Goal: Book appointment/travel/reservation

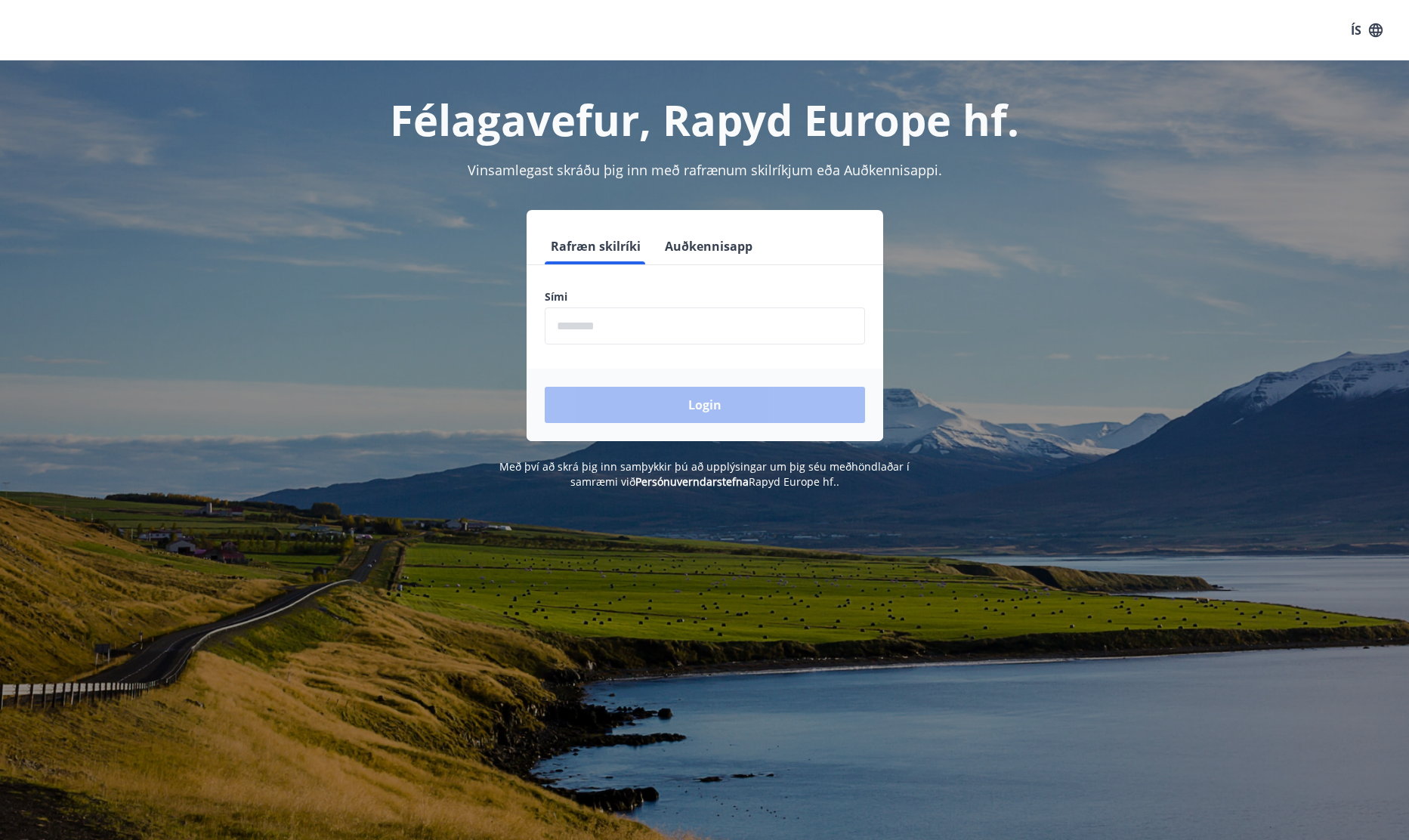
click at [680, 335] on input "phone" at bounding box center [704, 326] width 320 height 37
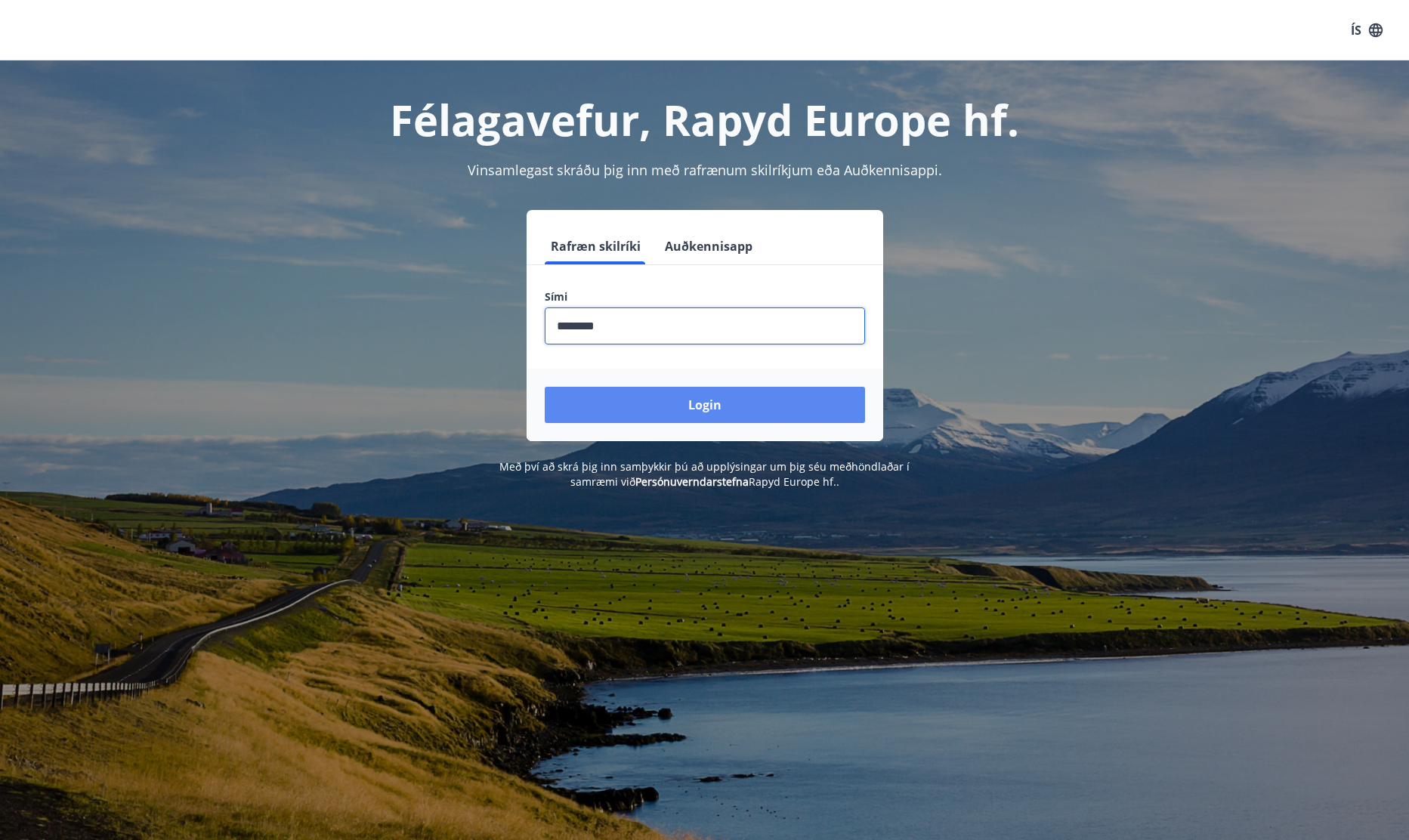
type input "********"
click at [713, 395] on button "Login" at bounding box center [704, 405] width 320 height 37
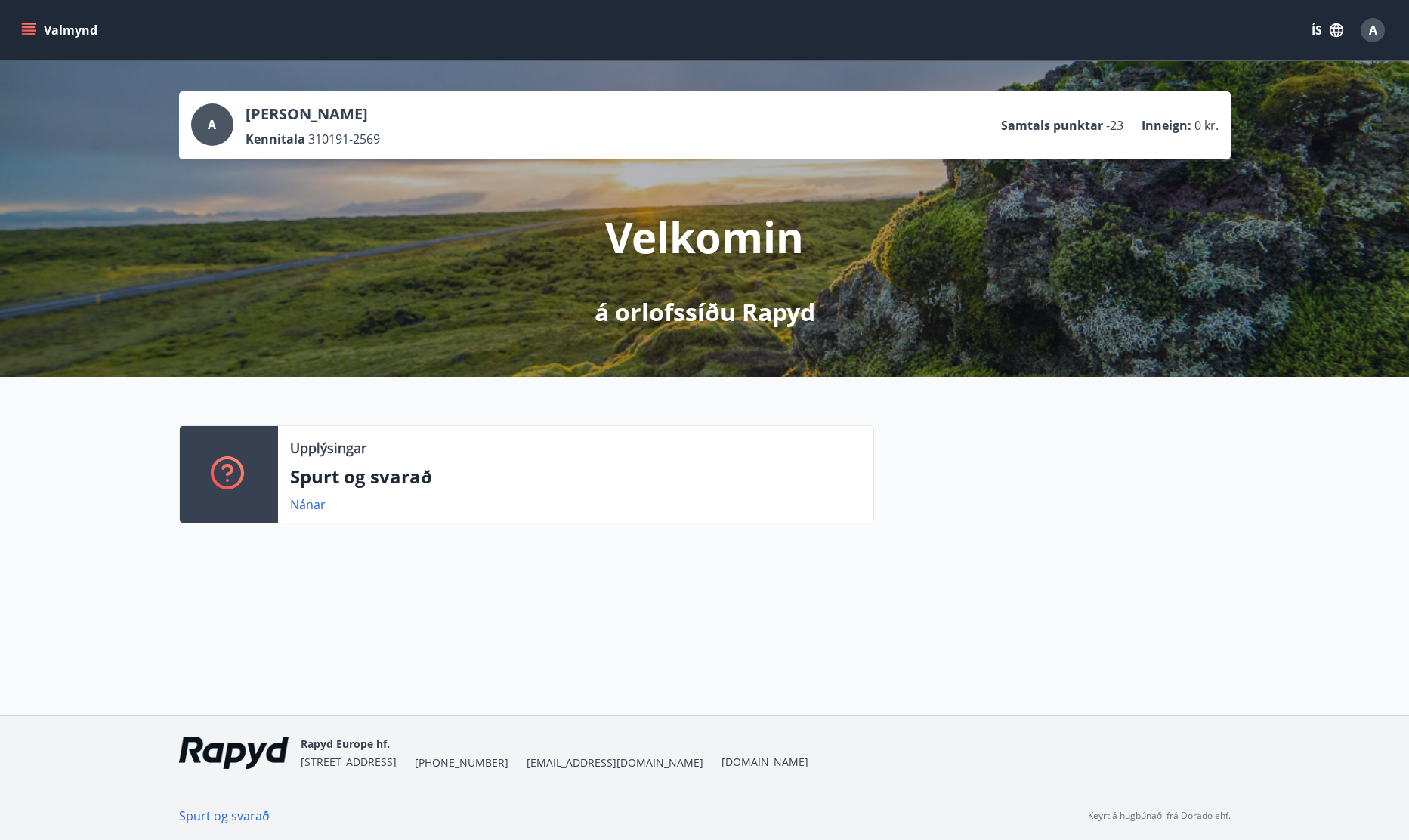
scroll to position [2, 0]
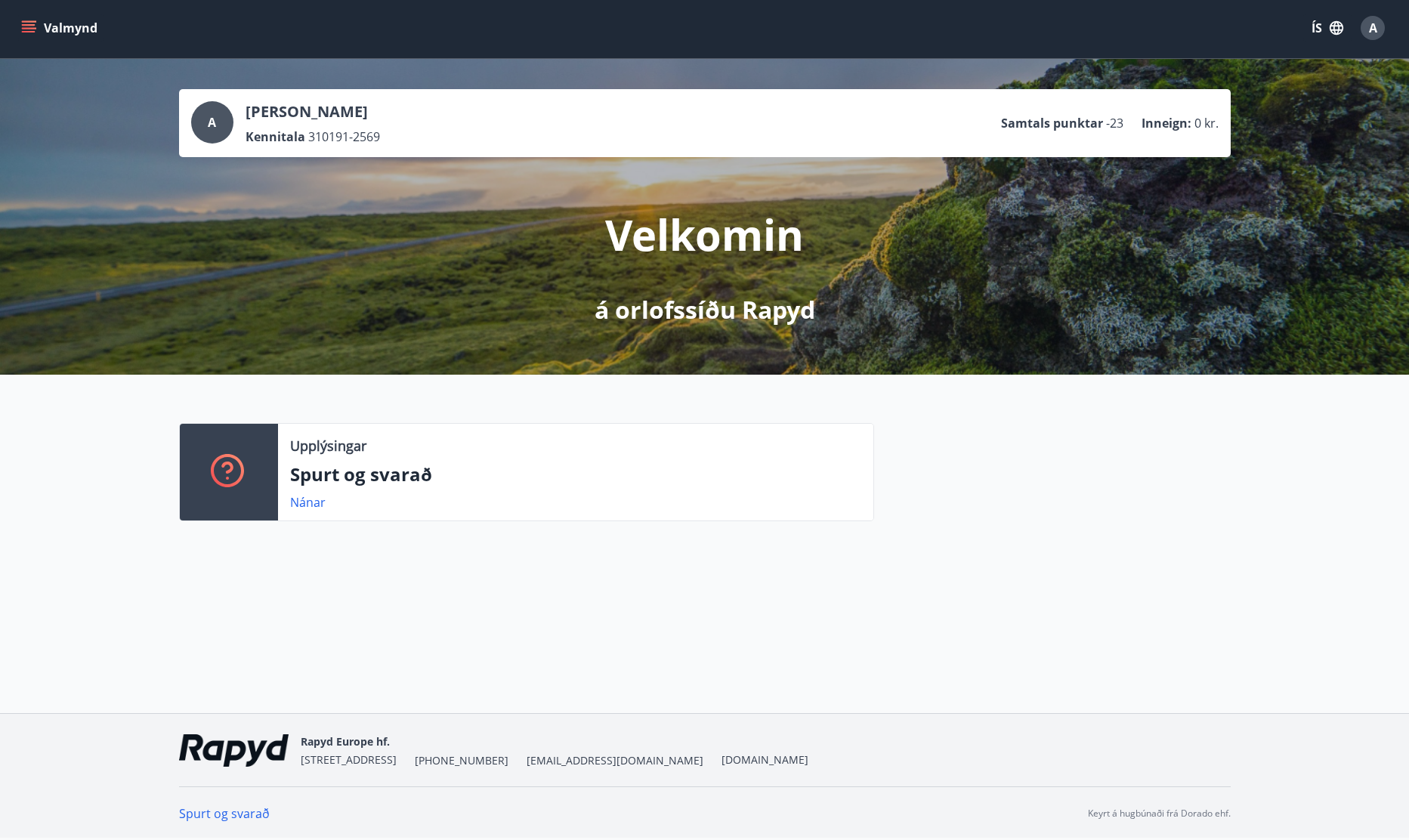
click at [27, 28] on icon "menu" at bounding box center [30, 28] width 17 height 2
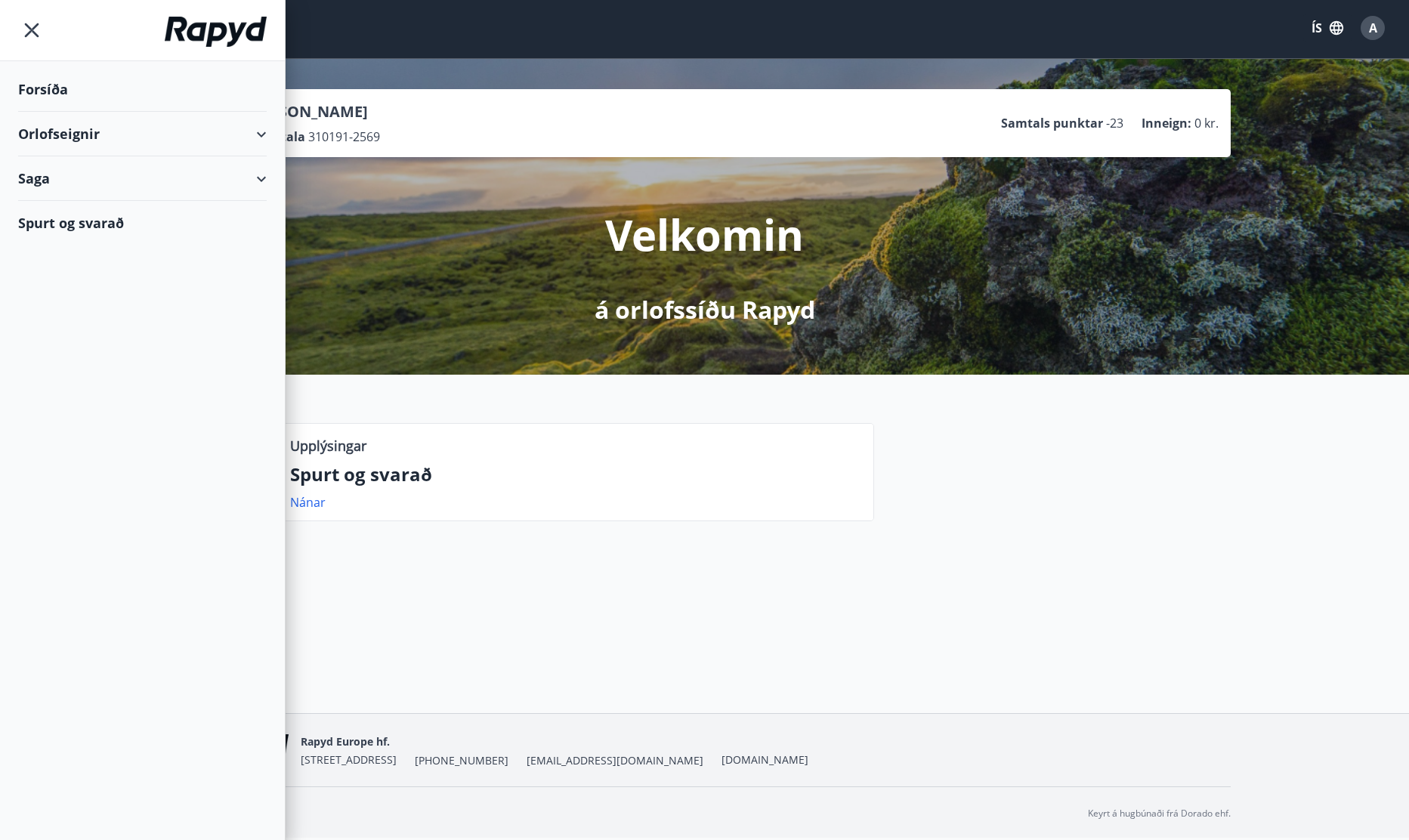
click at [255, 136] on div "Orlofseignir" at bounding box center [142, 133] width 249 height 44
click at [87, 130] on div "Orlofseignir" at bounding box center [142, 133] width 249 height 44
click at [68, 153] on div "Orlofseignir" at bounding box center [142, 133] width 249 height 44
click at [67, 169] on div "Saga" at bounding box center [142, 178] width 249 height 44
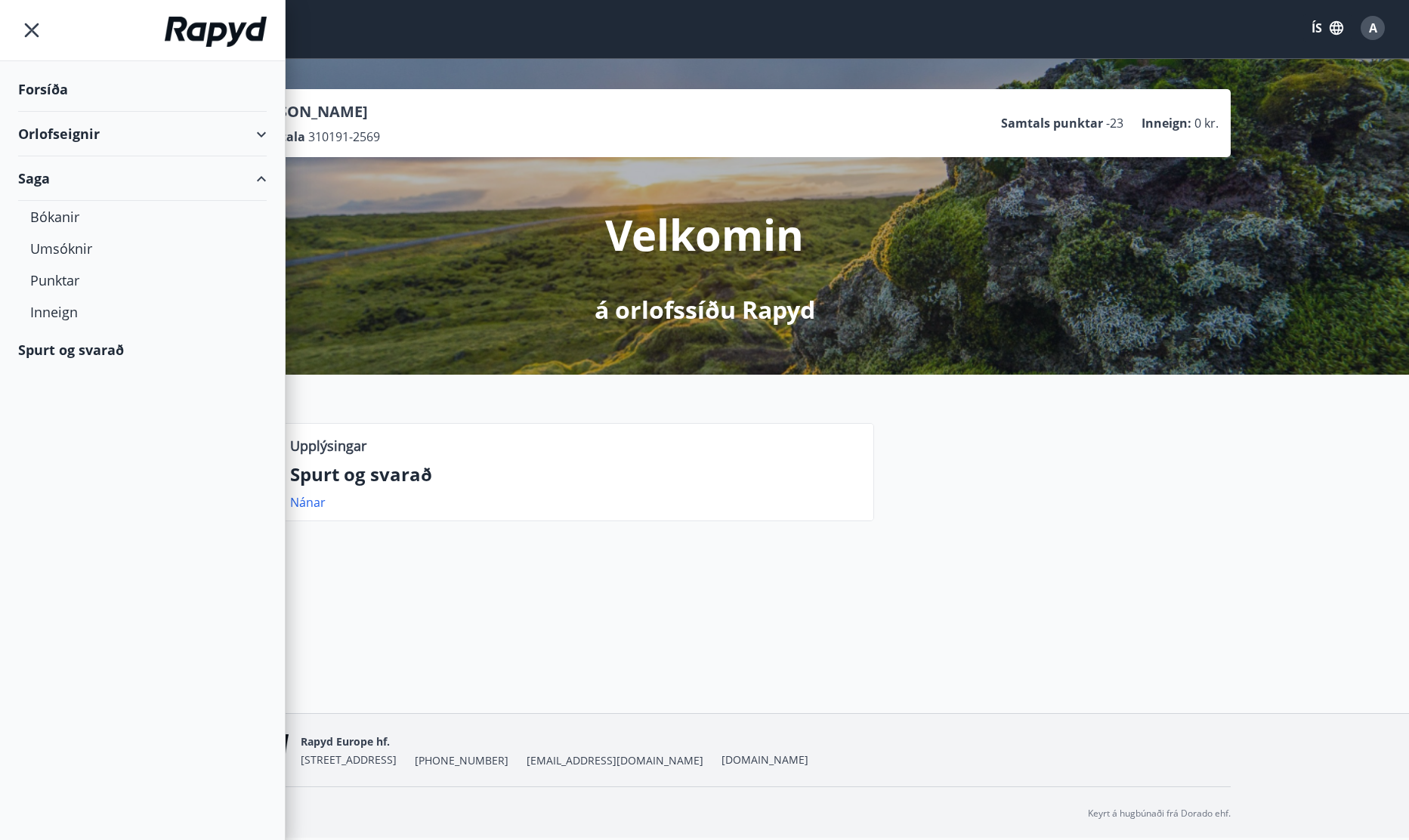
click at [59, 130] on div "Orlofseignir" at bounding box center [142, 133] width 249 height 44
click at [64, 176] on div "Framboð" at bounding box center [142, 173] width 224 height 32
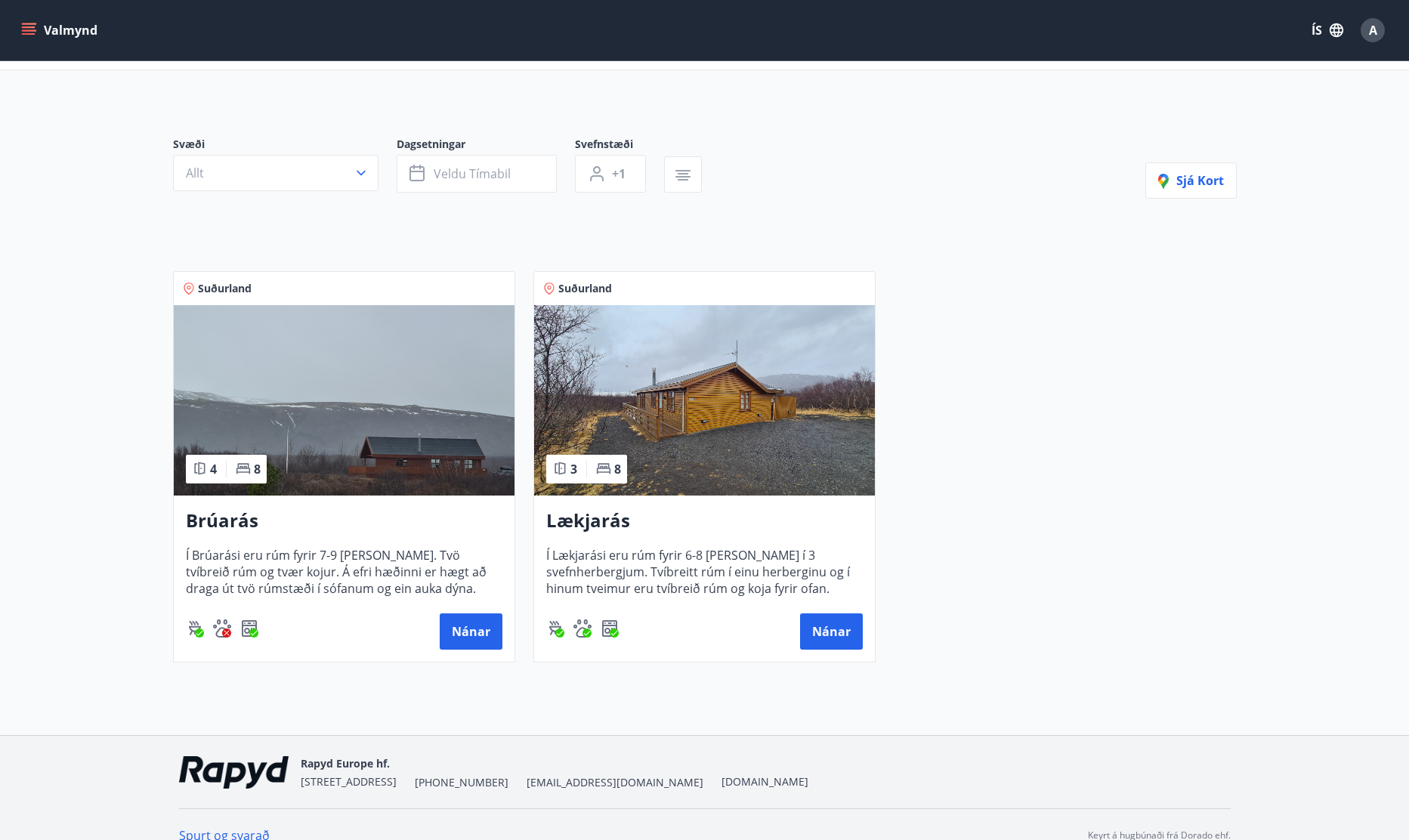
scroll to position [98, 0]
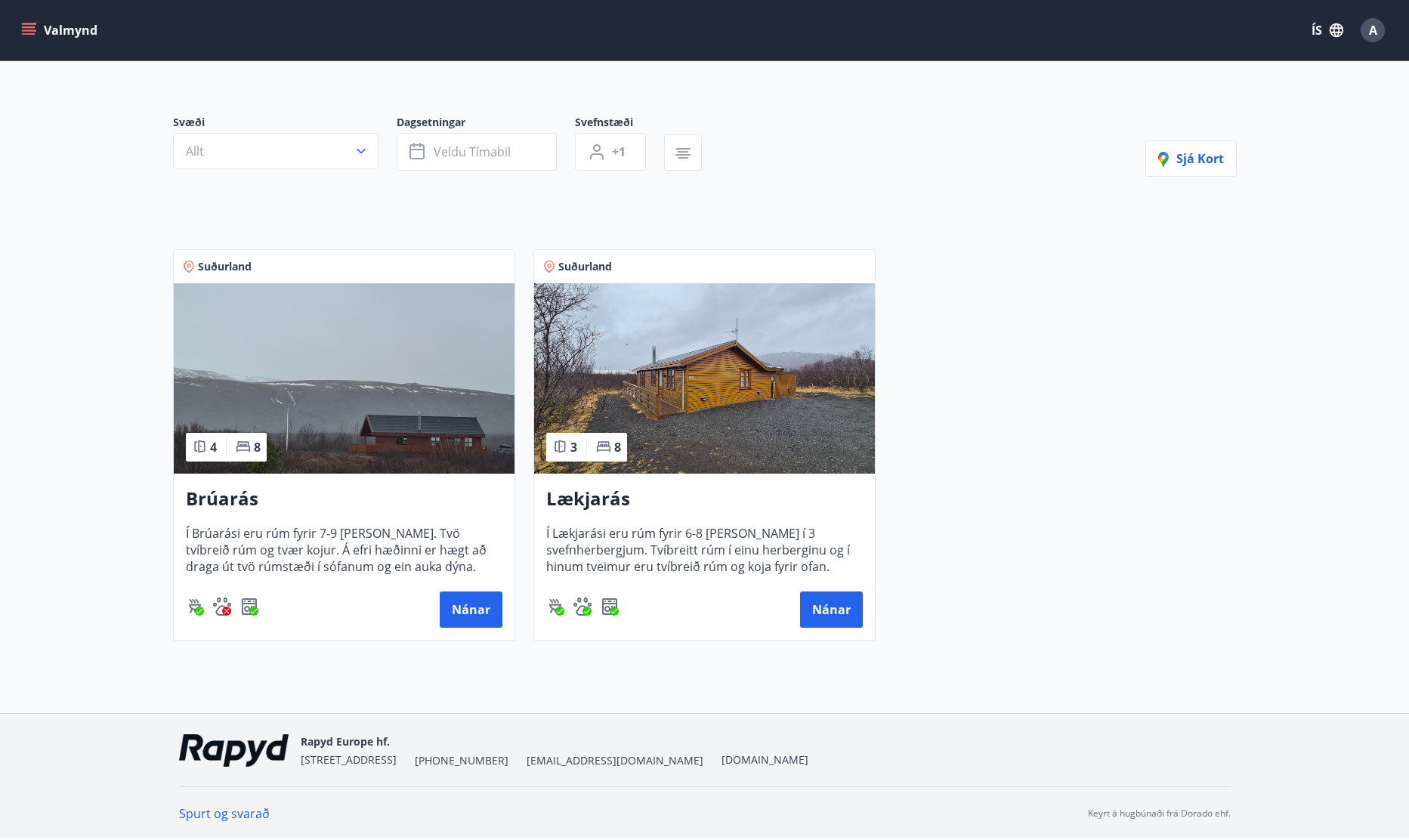
click at [330, 351] on img at bounding box center [344, 378] width 341 height 191
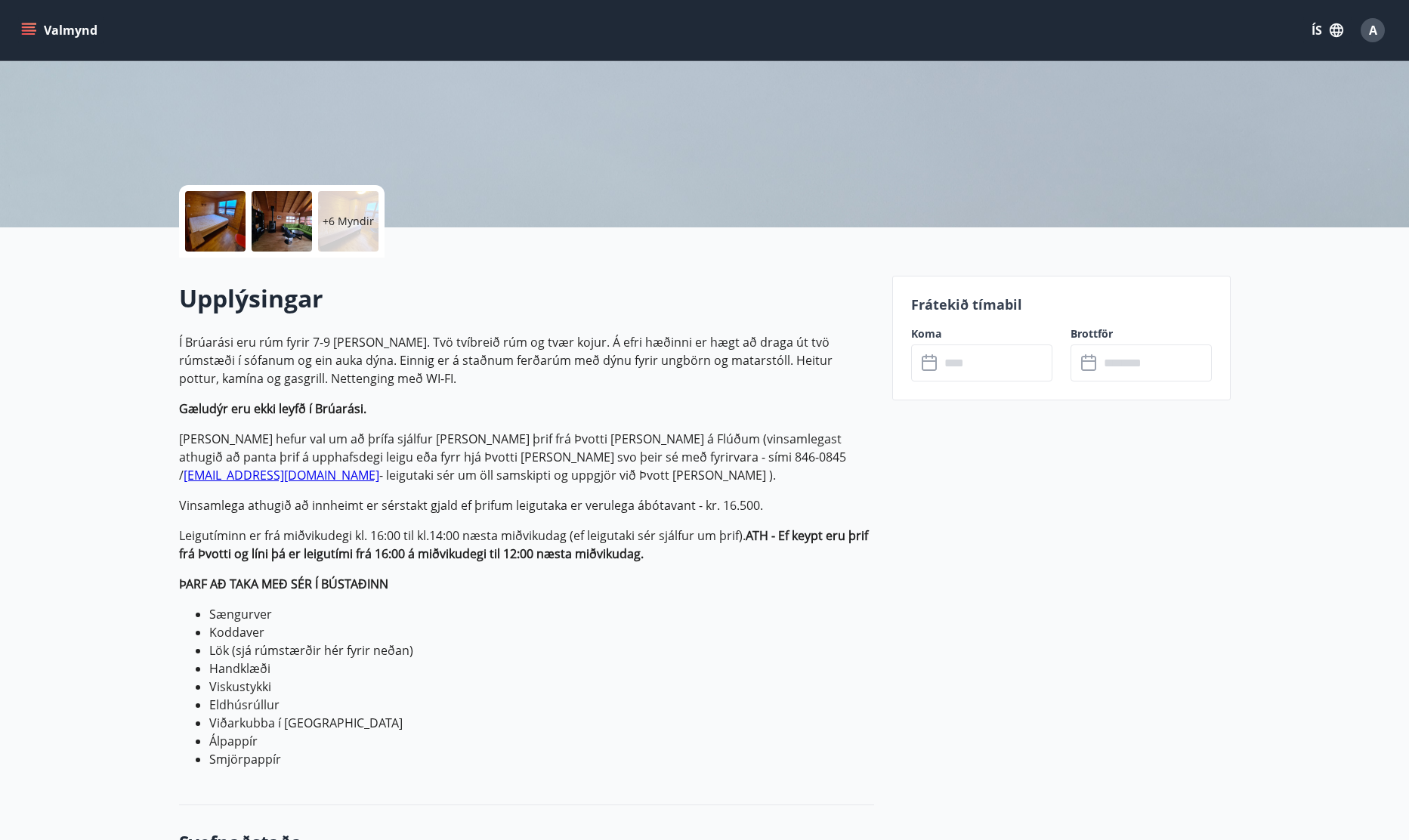
scroll to position [226, 0]
drag, startPoint x: 236, startPoint y: 376, endPoint x: 477, endPoint y: 378, distance: 241.0
click at [477, 378] on p "Í Brúarási eru rúm fyrir 7-9 [PERSON_NAME]. Tvö tvíbreið rúm og tvær kojur. Á e…" at bounding box center [527, 359] width 695 height 54
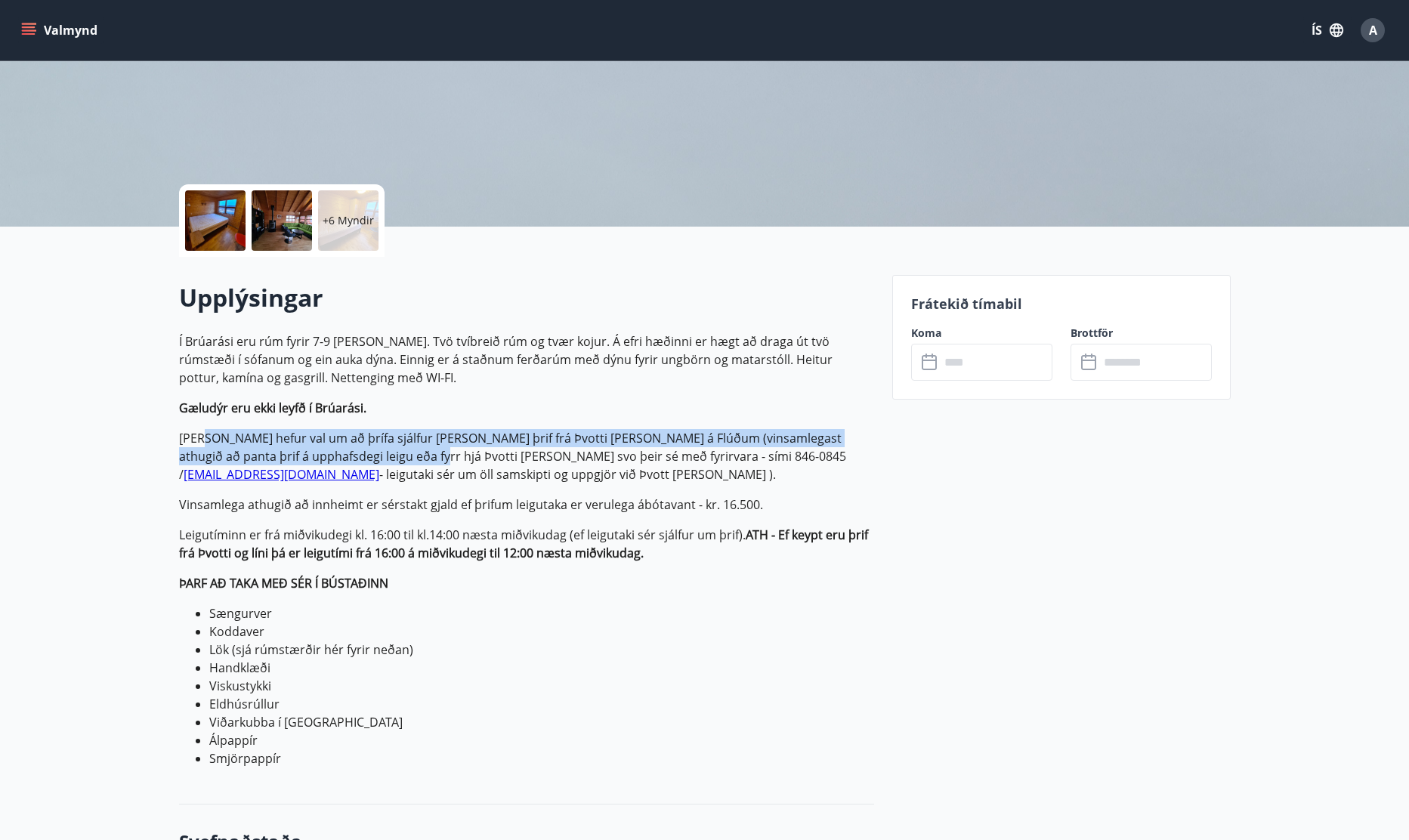
drag, startPoint x: 202, startPoint y: 443, endPoint x: 389, endPoint y: 464, distance: 188.2
click at [389, 464] on p "Leigutaki hefur val um að þrífa sjálfur [PERSON_NAME] þrif frá Þvotti [PERSON_N…" at bounding box center [527, 456] width 695 height 54
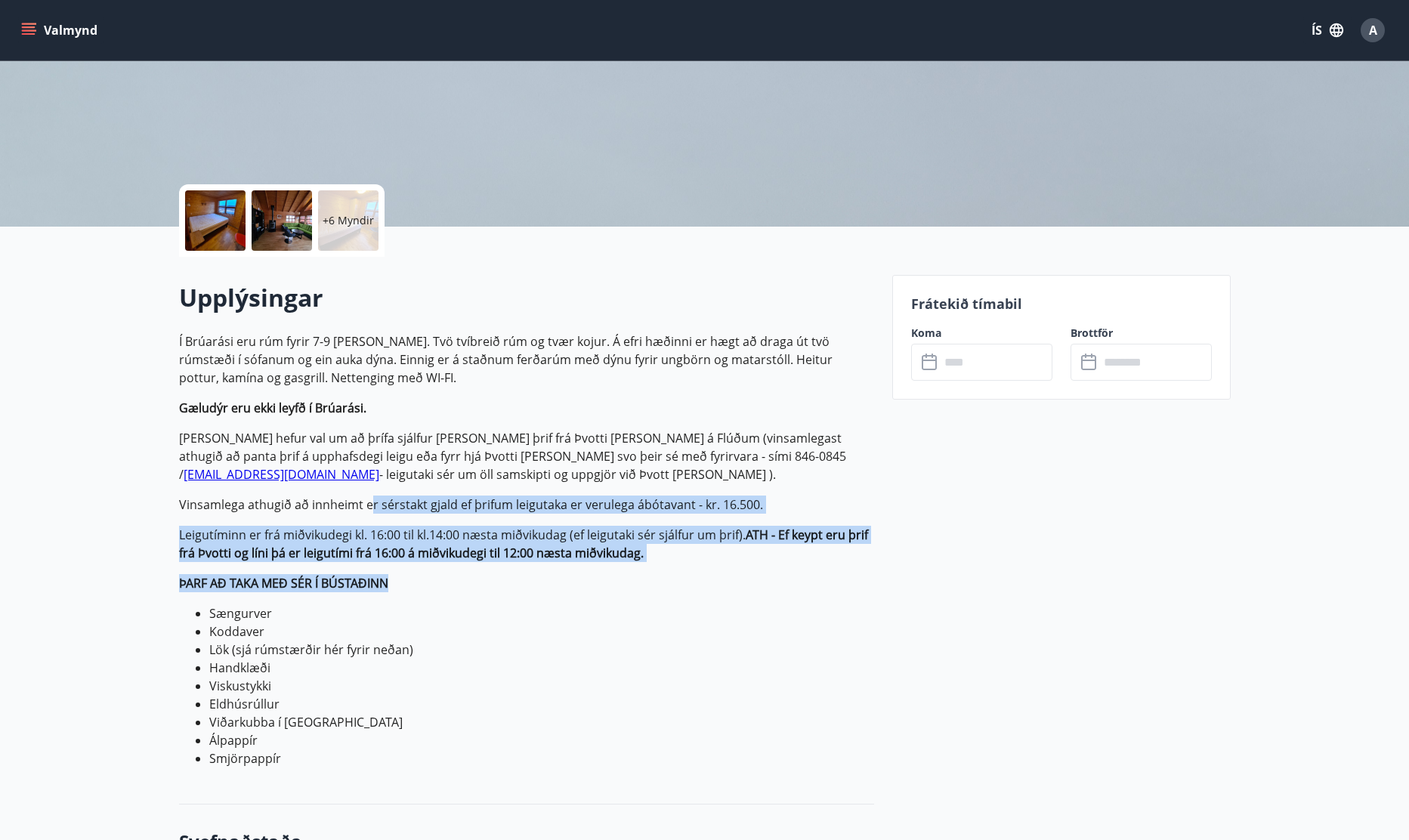
drag, startPoint x: 367, startPoint y: 511, endPoint x: 778, endPoint y: 581, distance: 416.9
click at [778, 581] on p "Í Brúarási eru rúm fyrir 7-9 [PERSON_NAME]. Tvö tvíbreið rúm og tvær kojur. Á e…" at bounding box center [527, 550] width 695 height 435
click at [778, 581] on p "ÞARF AÐ TAKA MEÐ SÉR Í BÚSTAÐINN" at bounding box center [527, 583] width 695 height 18
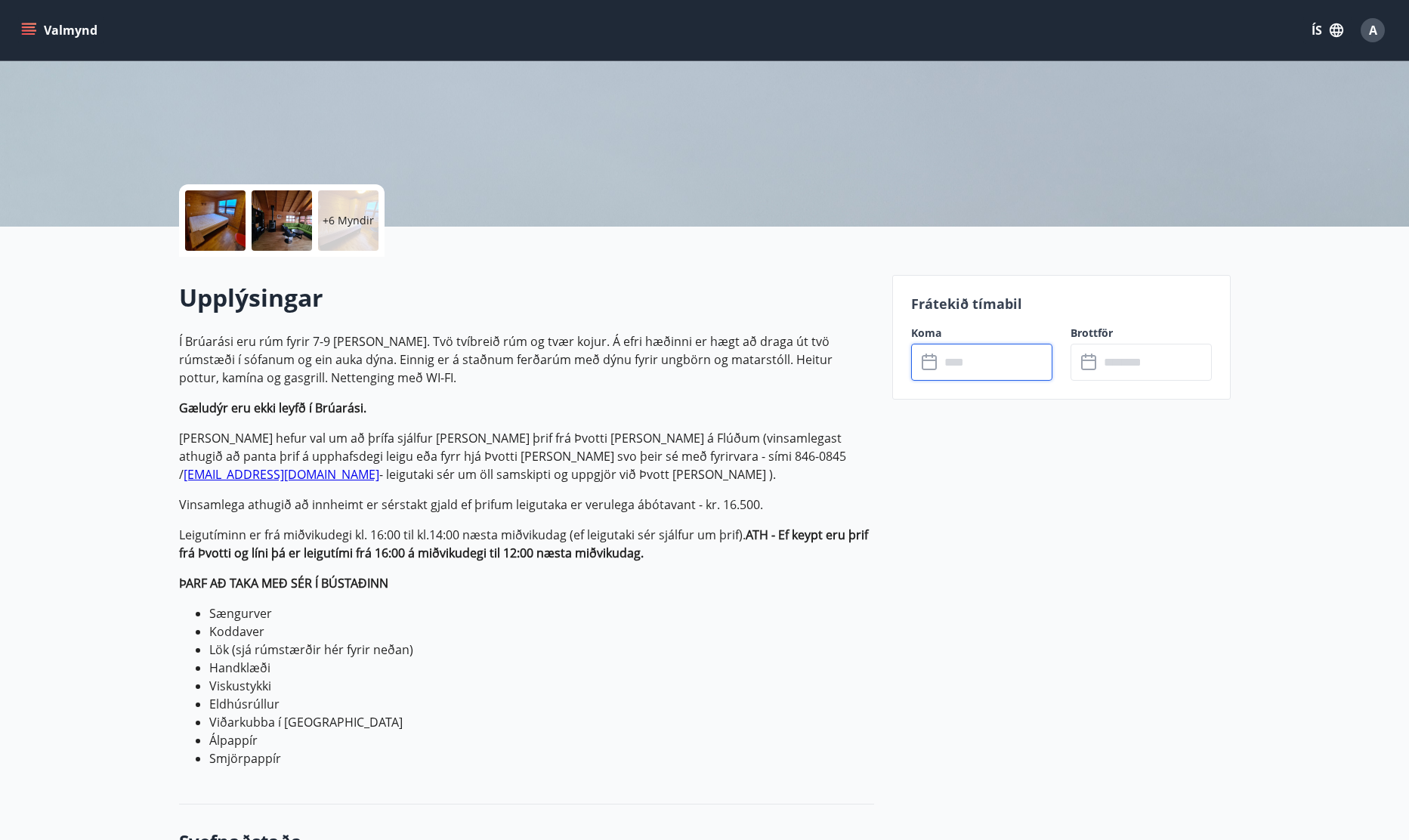
click at [989, 379] on input "text" at bounding box center [996, 361] width 113 height 37
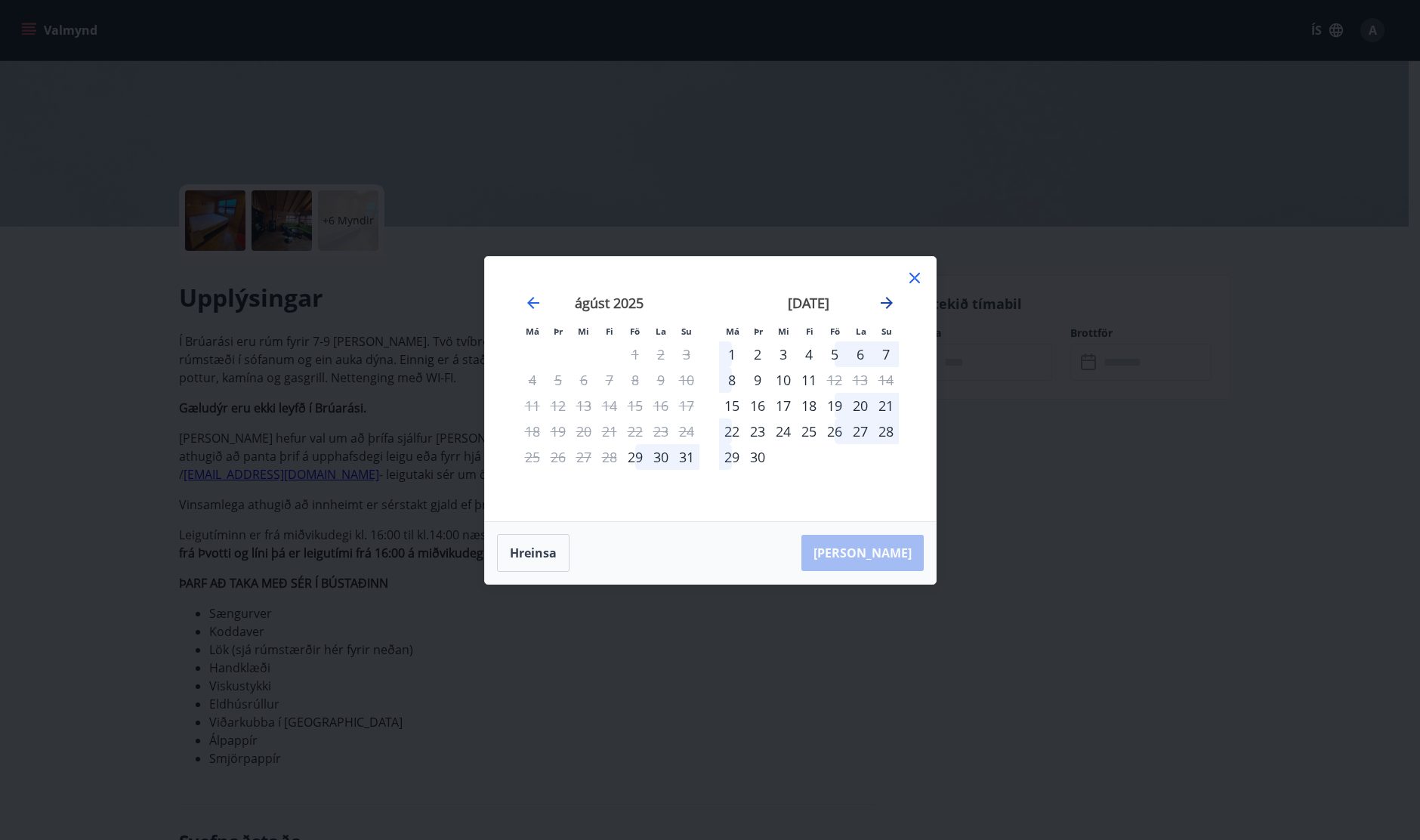
click at [888, 299] on icon "Move forward to switch to the next month." at bounding box center [886, 302] width 18 height 18
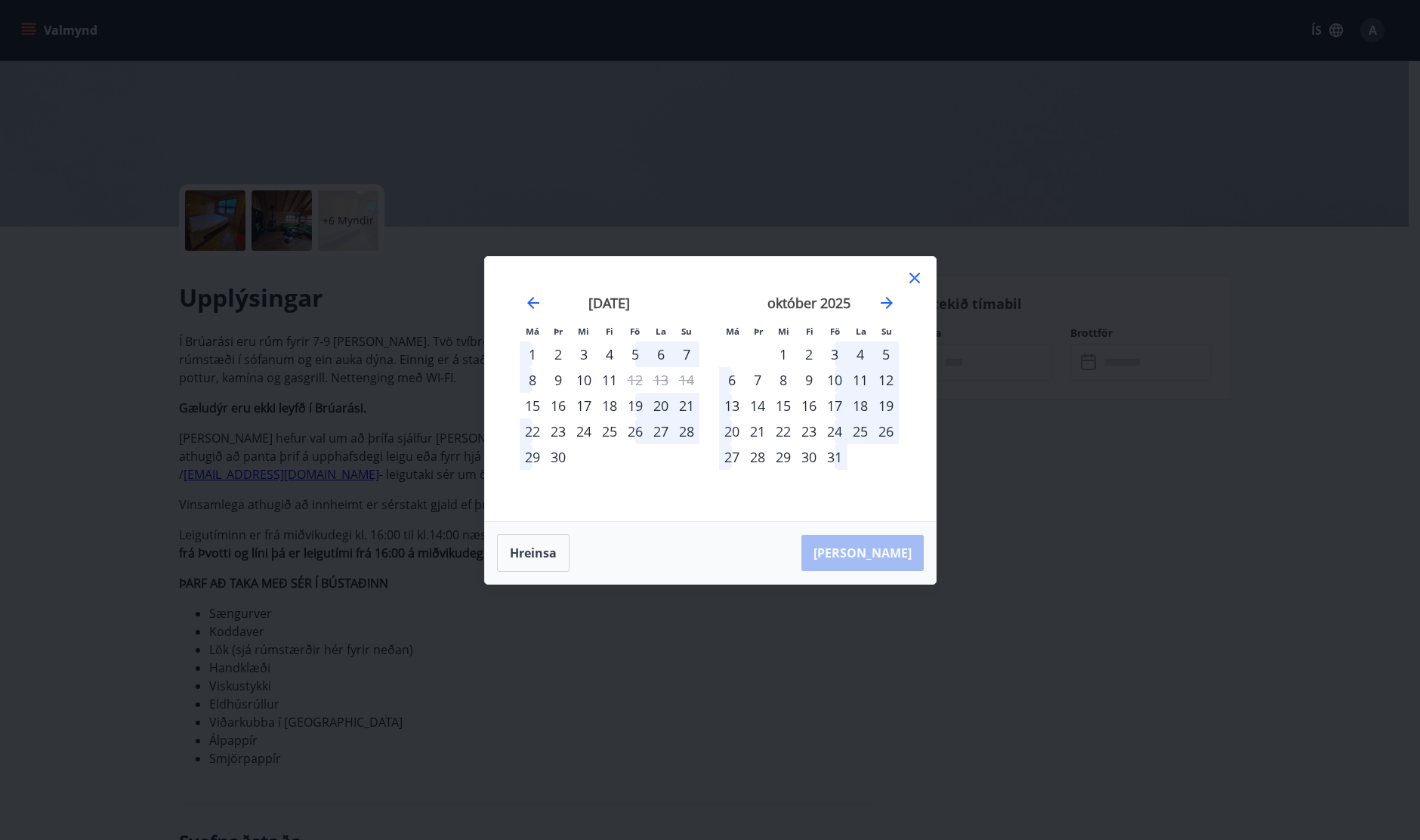
click at [909, 280] on icon at bounding box center [914, 277] width 18 height 18
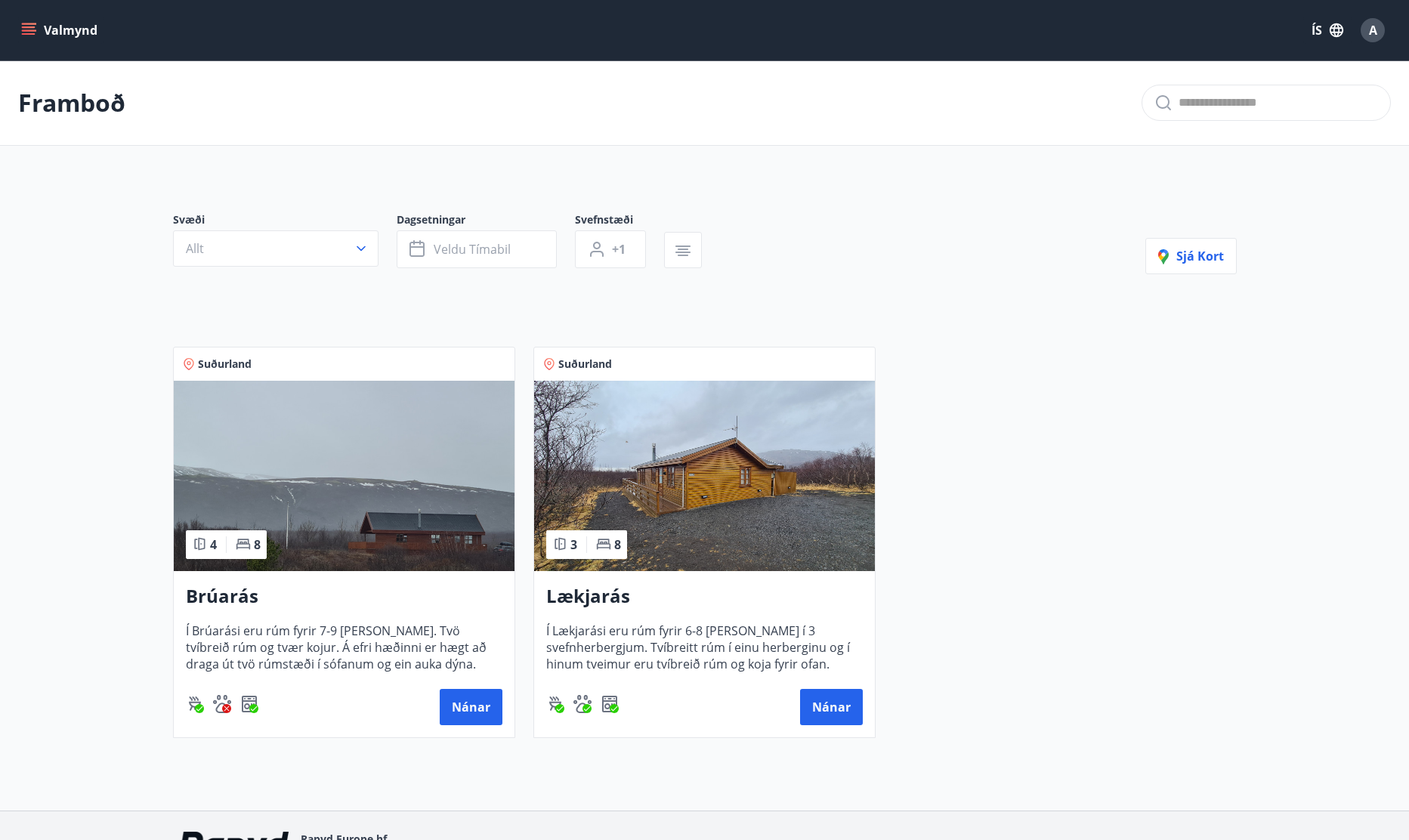
click at [670, 476] on img at bounding box center [704, 476] width 341 height 191
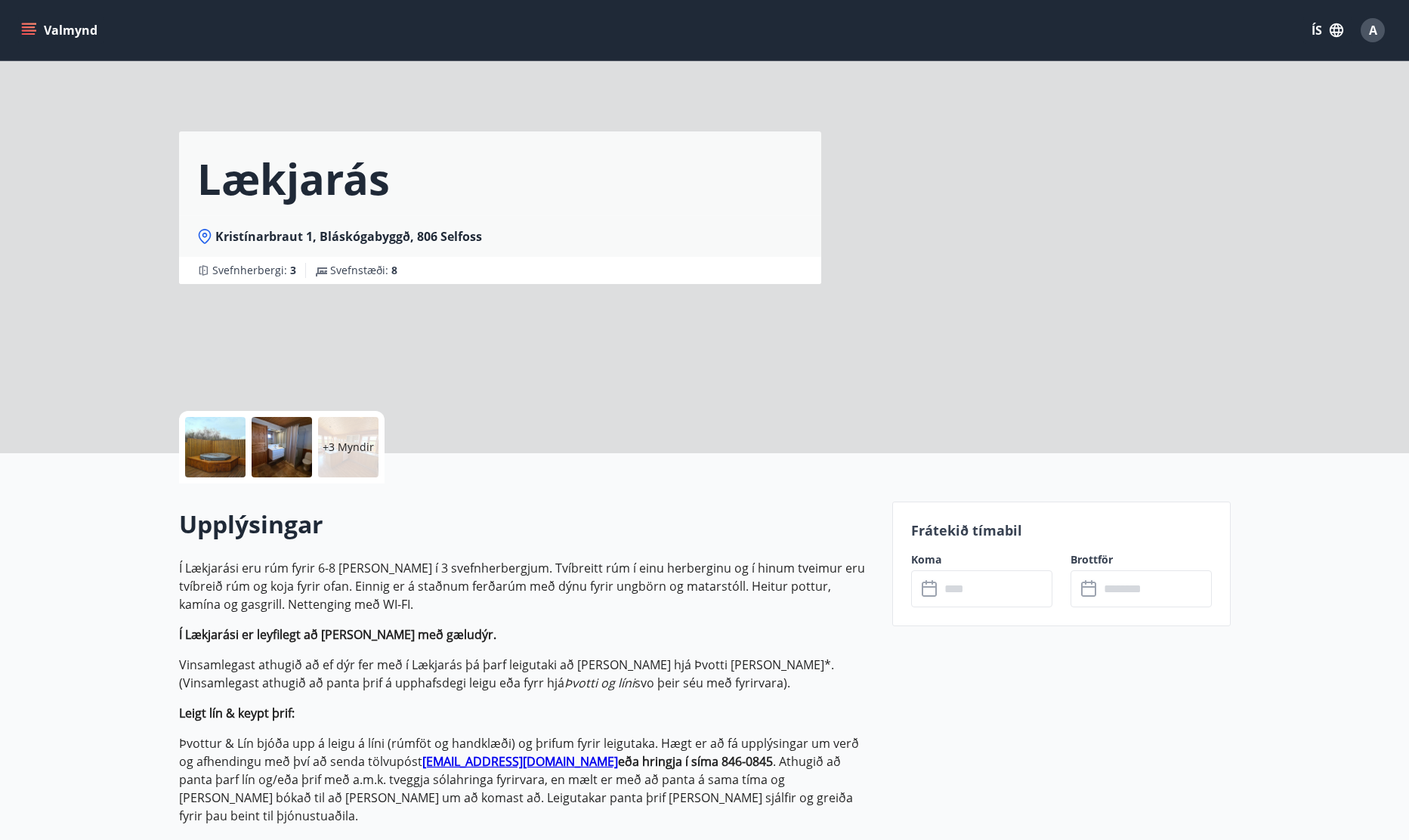
click at [1027, 597] on input "text" at bounding box center [996, 588] width 113 height 37
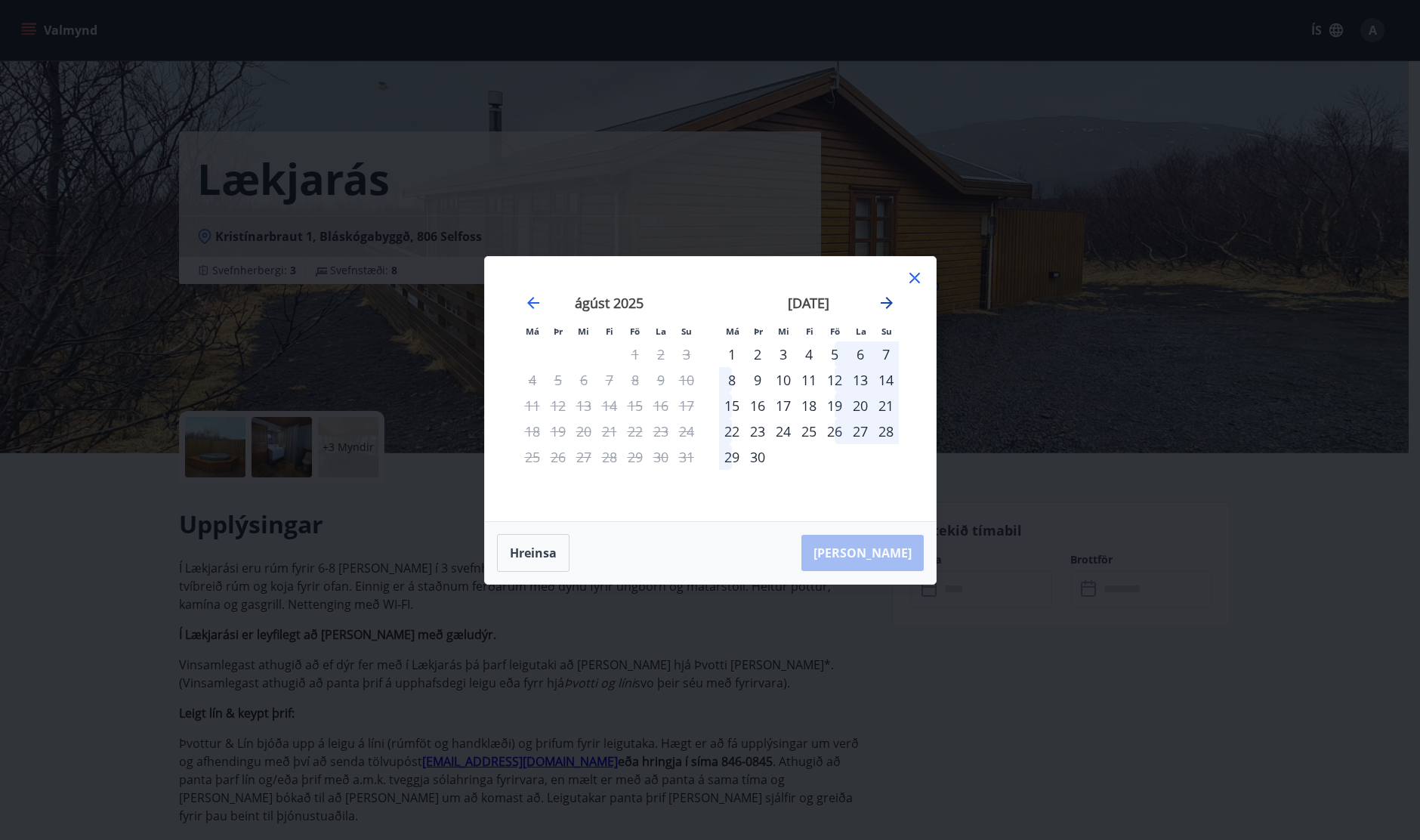
click at [882, 304] on icon "Move forward to switch to the next month." at bounding box center [886, 302] width 18 height 18
click at [831, 408] on div "17" at bounding box center [834, 405] width 25 height 25
click at [784, 430] on div "22" at bounding box center [783, 431] width 25 height 25
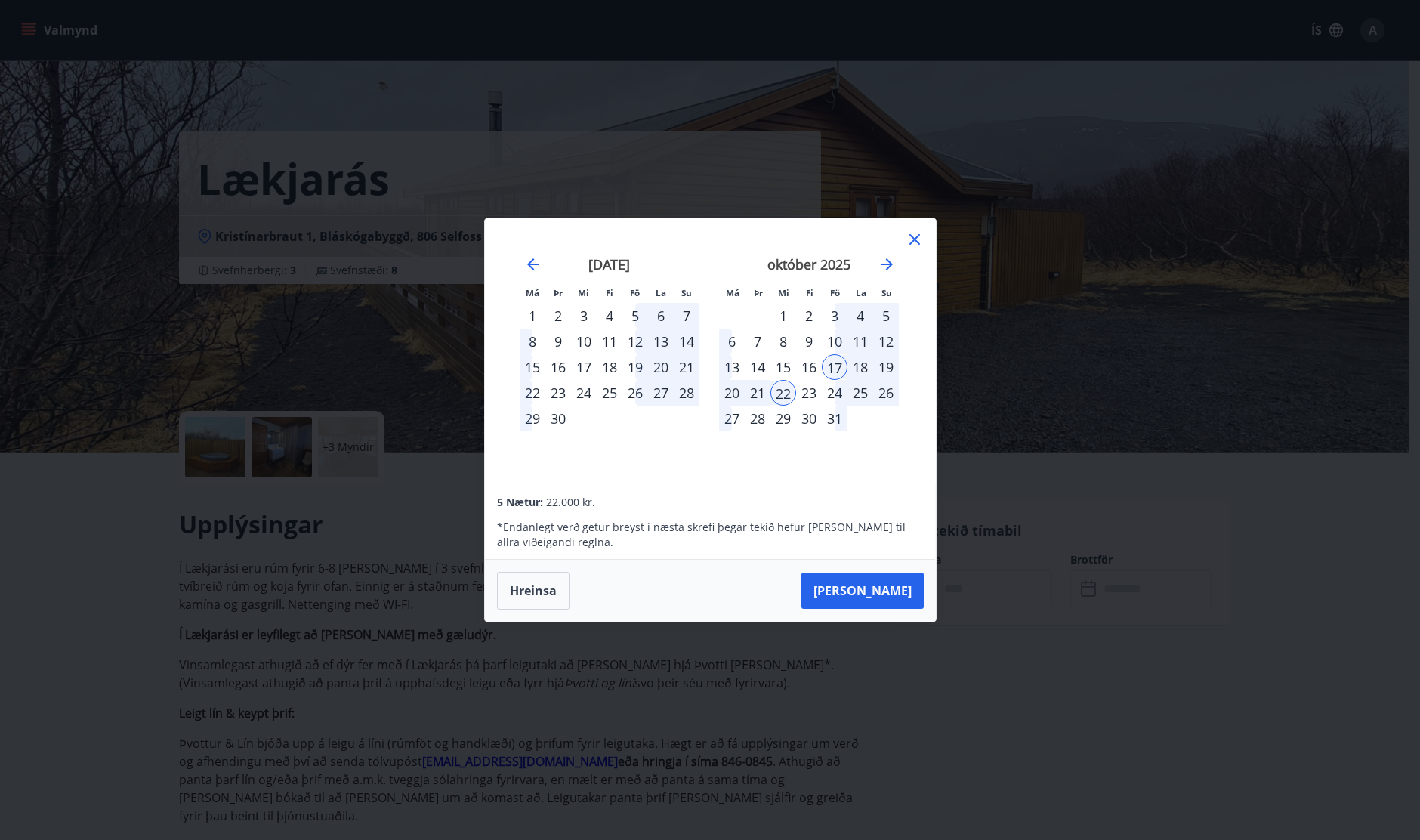
click at [903, 241] on div "[DATE] 1 2 3 4 5 6 7 8 9 10 11 12 13 14 15 16 17 18 19 20 21 22 23 24 25 26 27 …" at bounding box center [809, 360] width 199 height 248
click at [914, 241] on icon at bounding box center [914, 238] width 18 height 18
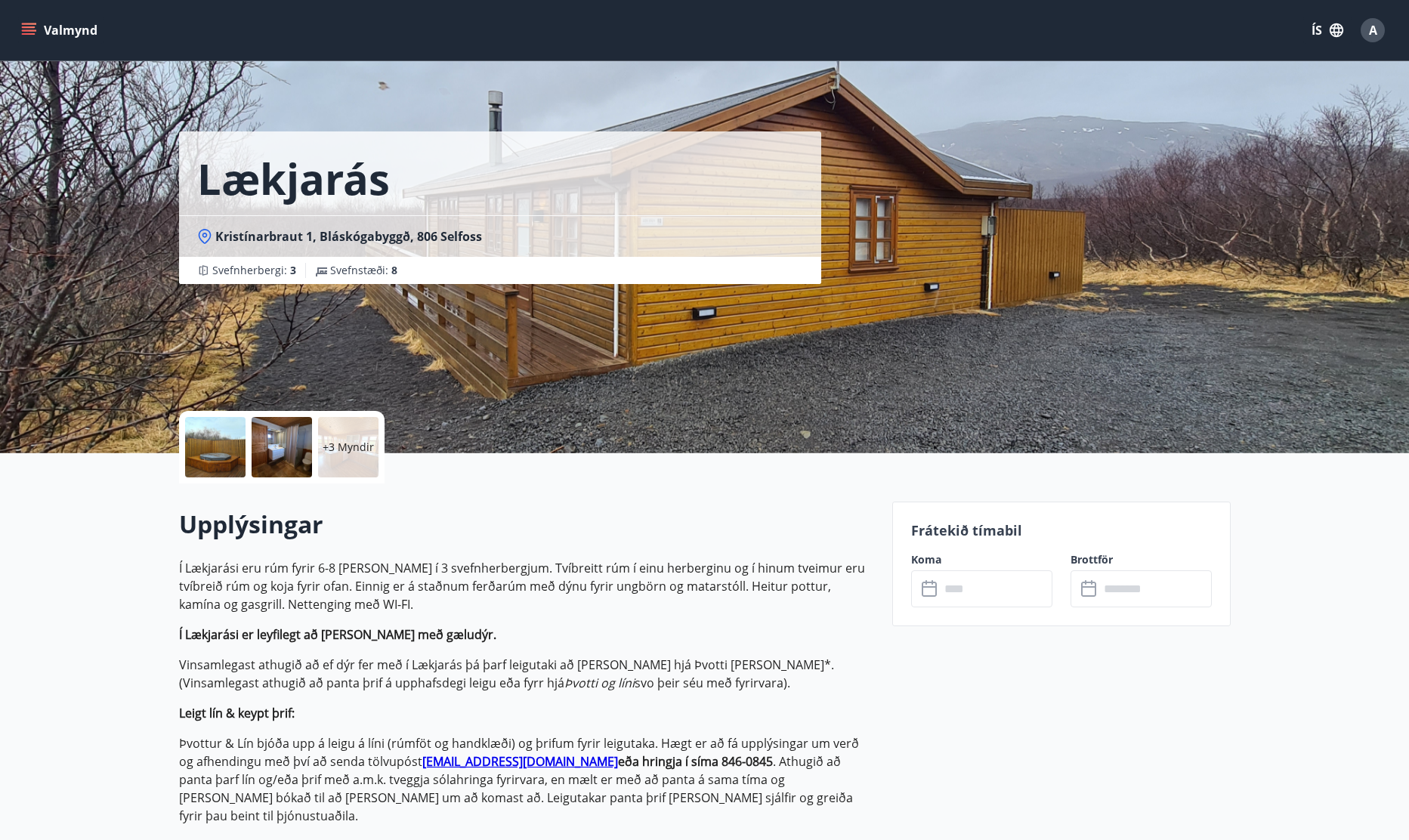
click at [22, 23] on icon "menu" at bounding box center [29, 30] width 15 height 15
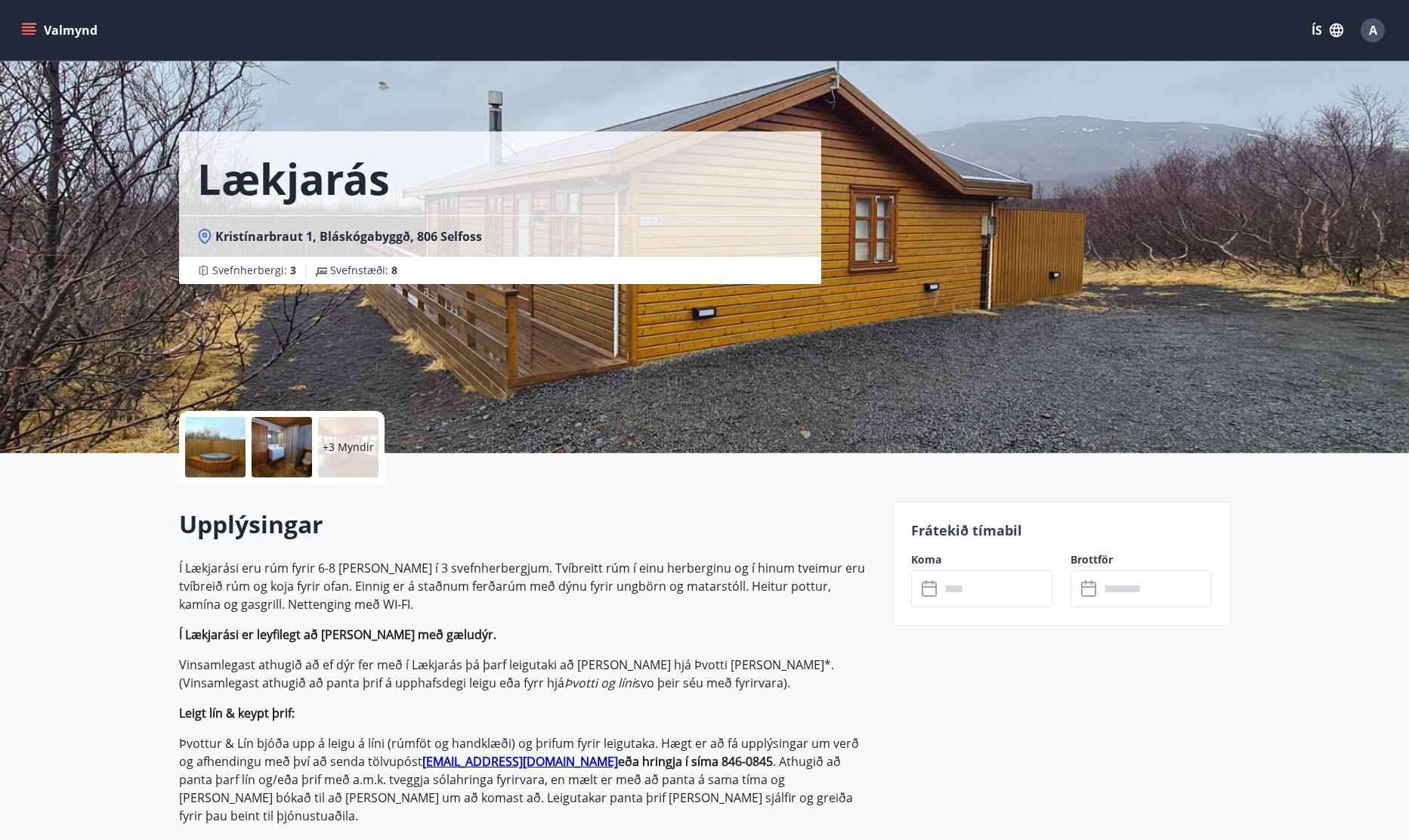
click at [972, 582] on input "text" at bounding box center [996, 588] width 113 height 37
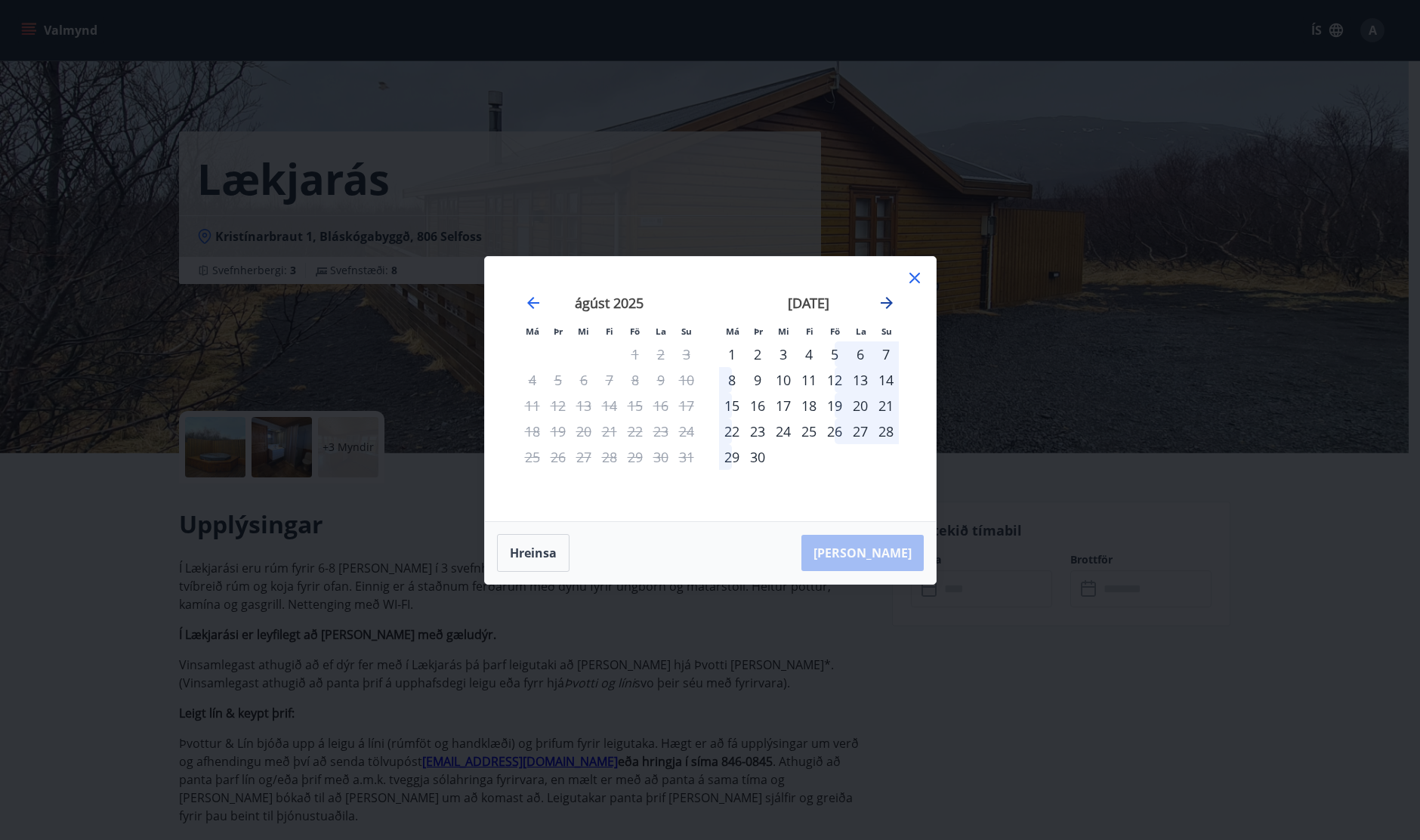
click at [887, 301] on icon "Move forward to switch to the next month." at bounding box center [886, 302] width 18 height 18
click at [909, 276] on icon at bounding box center [914, 277] width 18 height 18
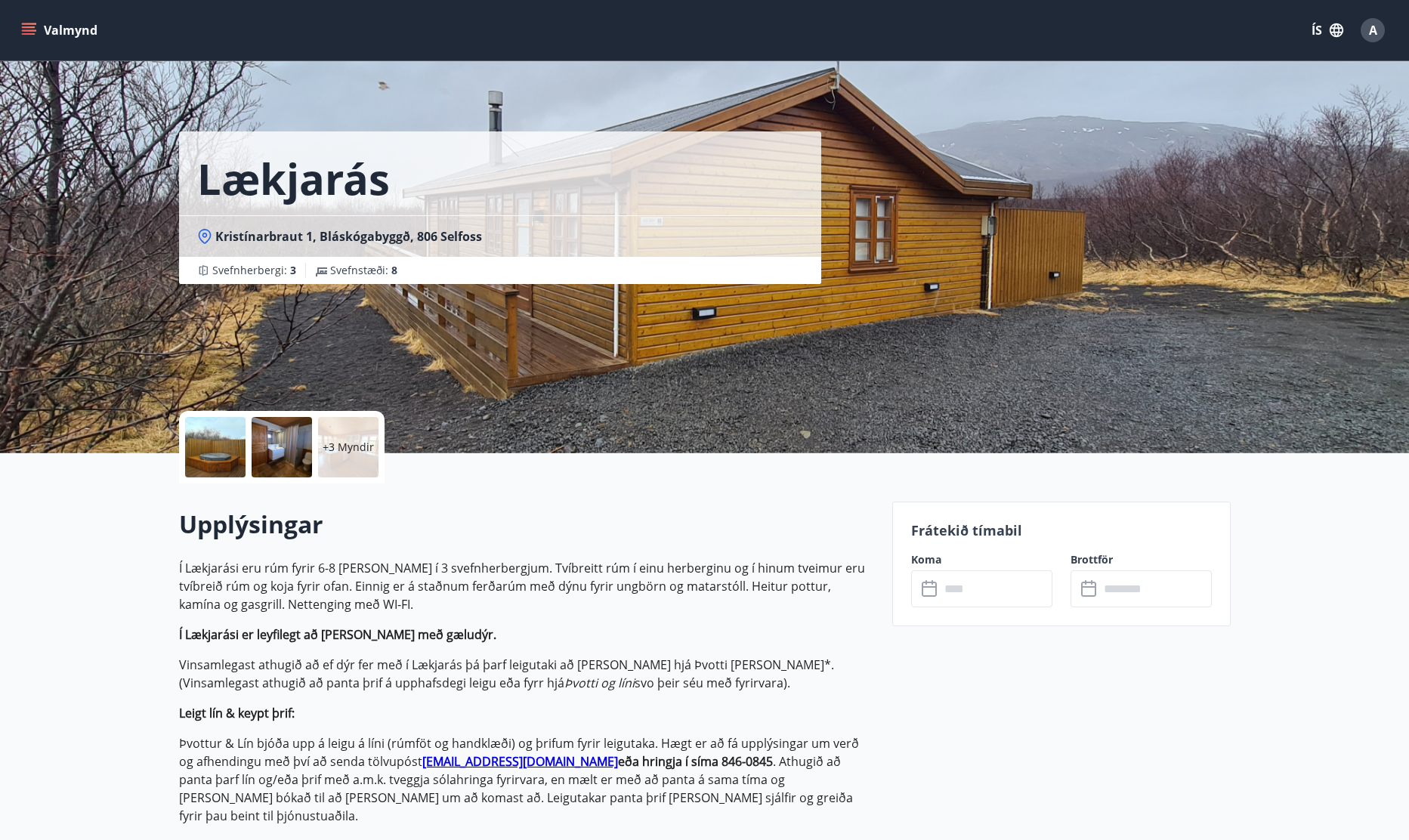
click at [21, 28] on button "Valmynd" at bounding box center [60, 30] width 85 height 27
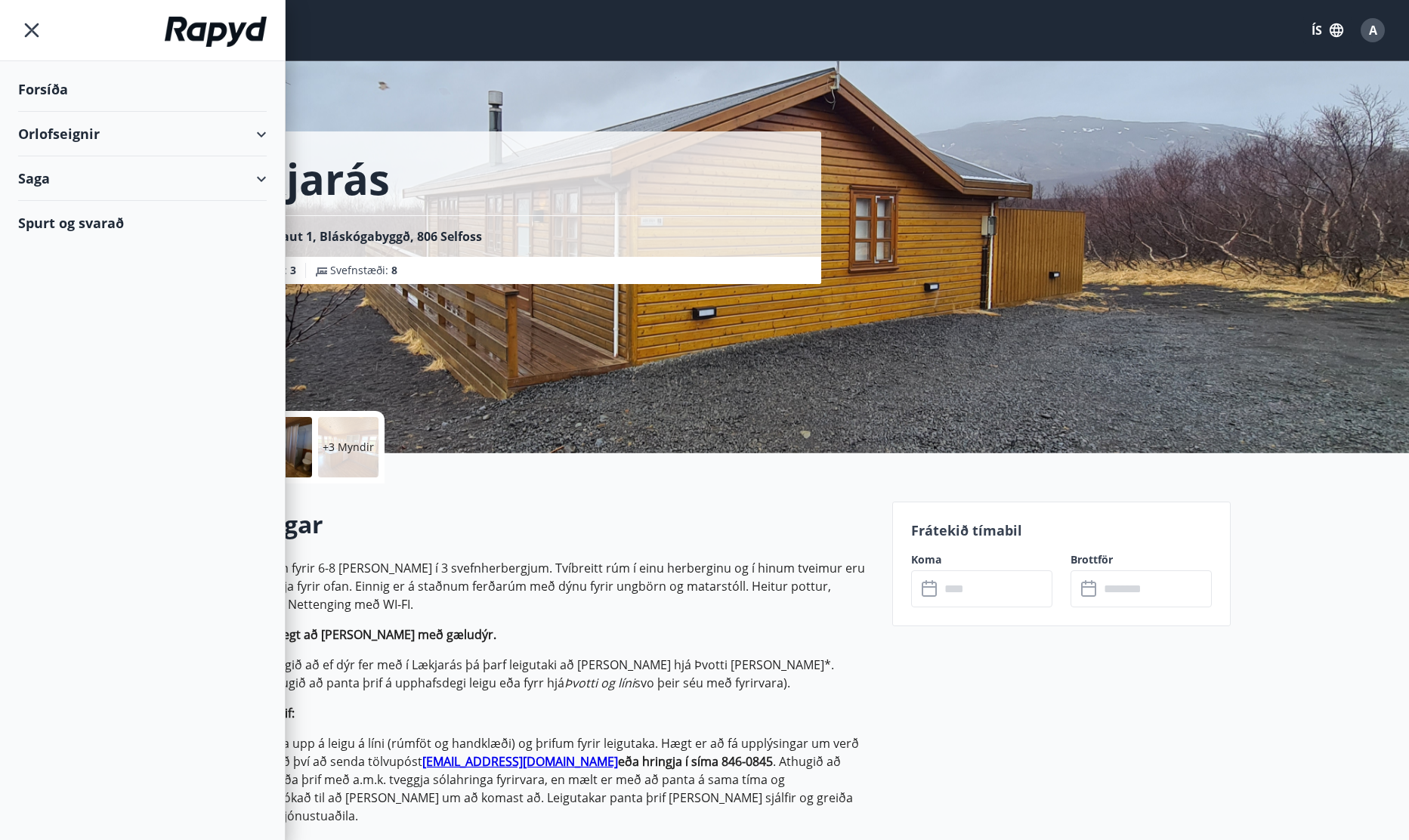
click at [250, 134] on div "Orlofseignir" at bounding box center [142, 133] width 249 height 44
click at [80, 168] on div "Framboð" at bounding box center [142, 173] width 224 height 32
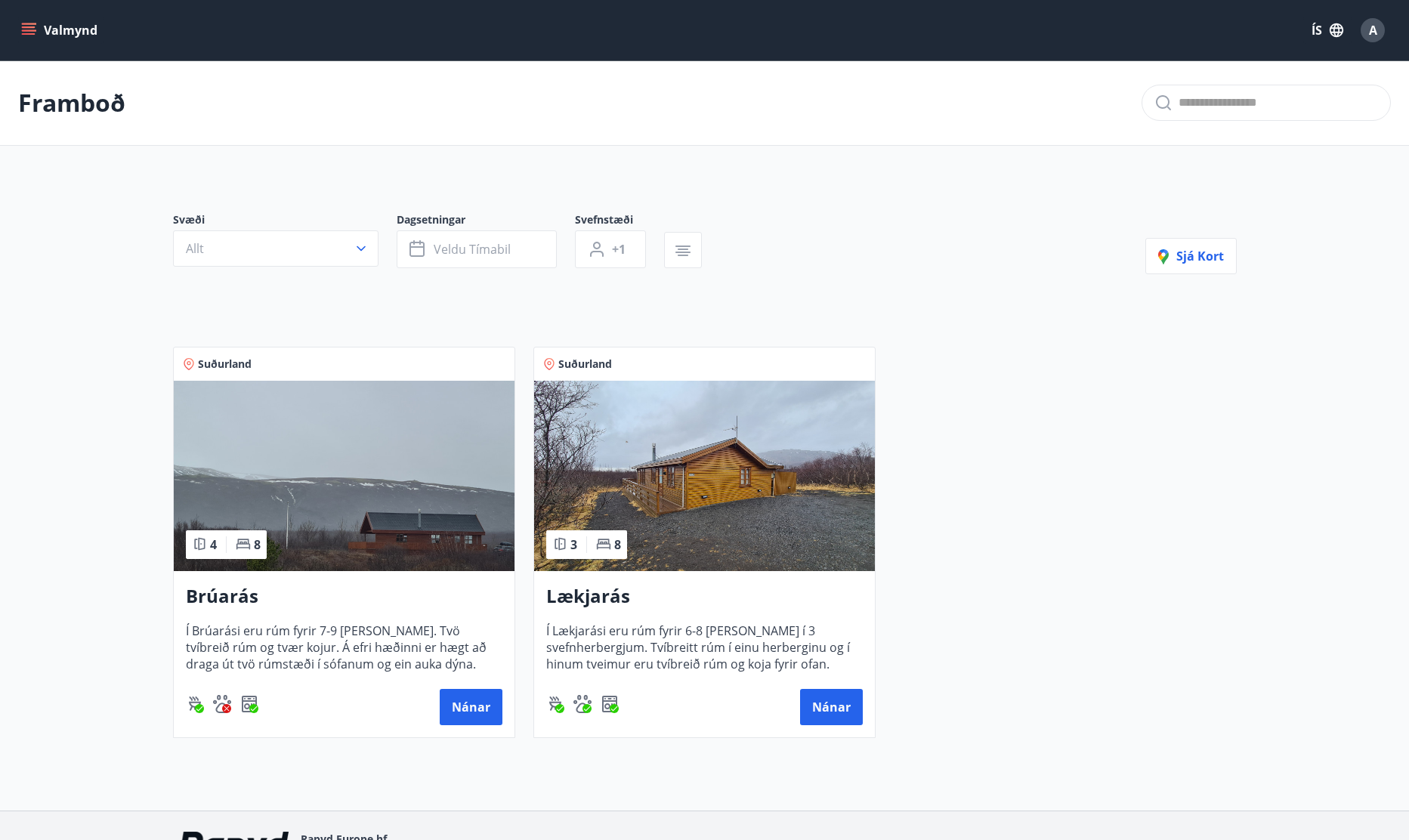
click at [374, 481] on img at bounding box center [344, 476] width 341 height 191
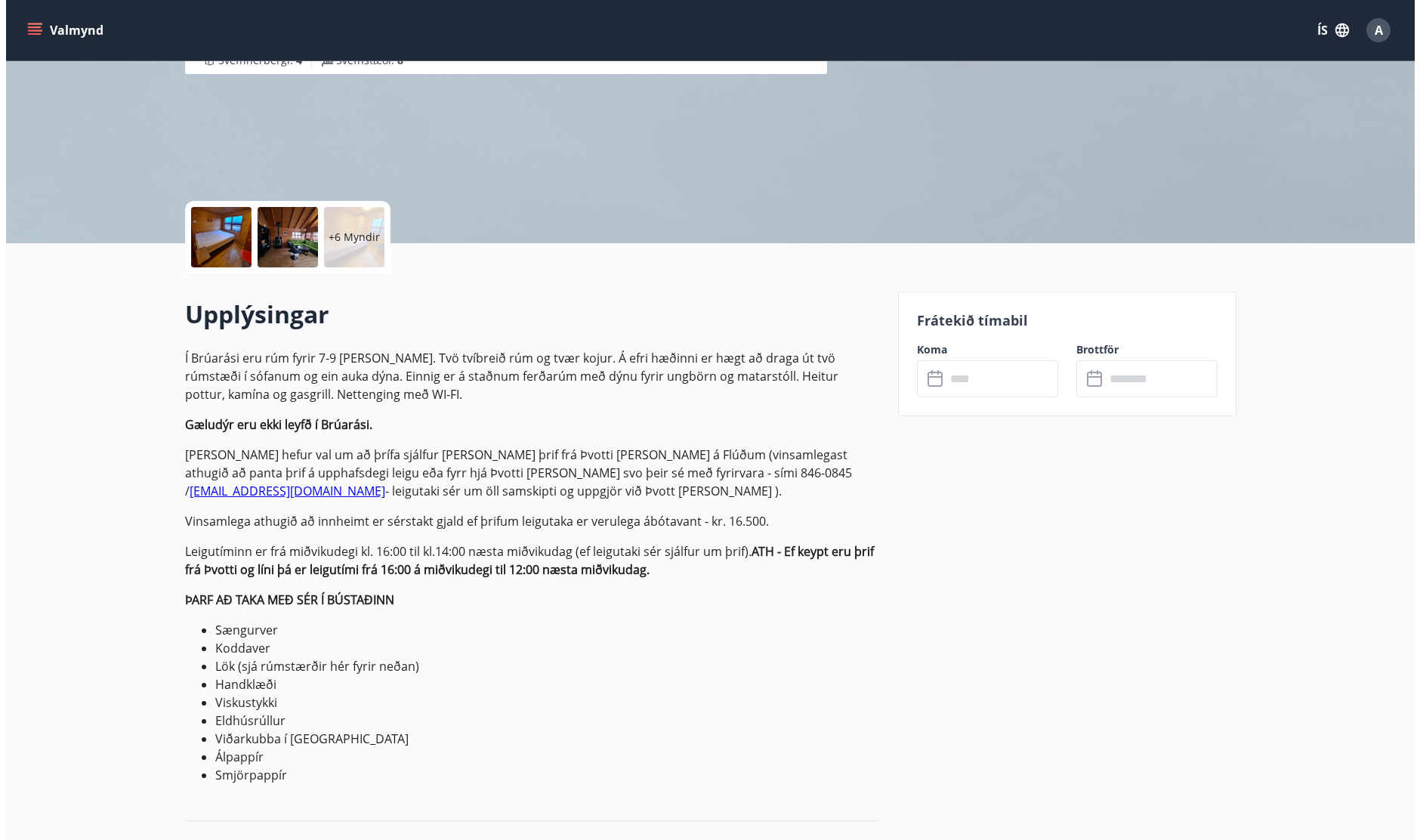
scroll to position [302, 0]
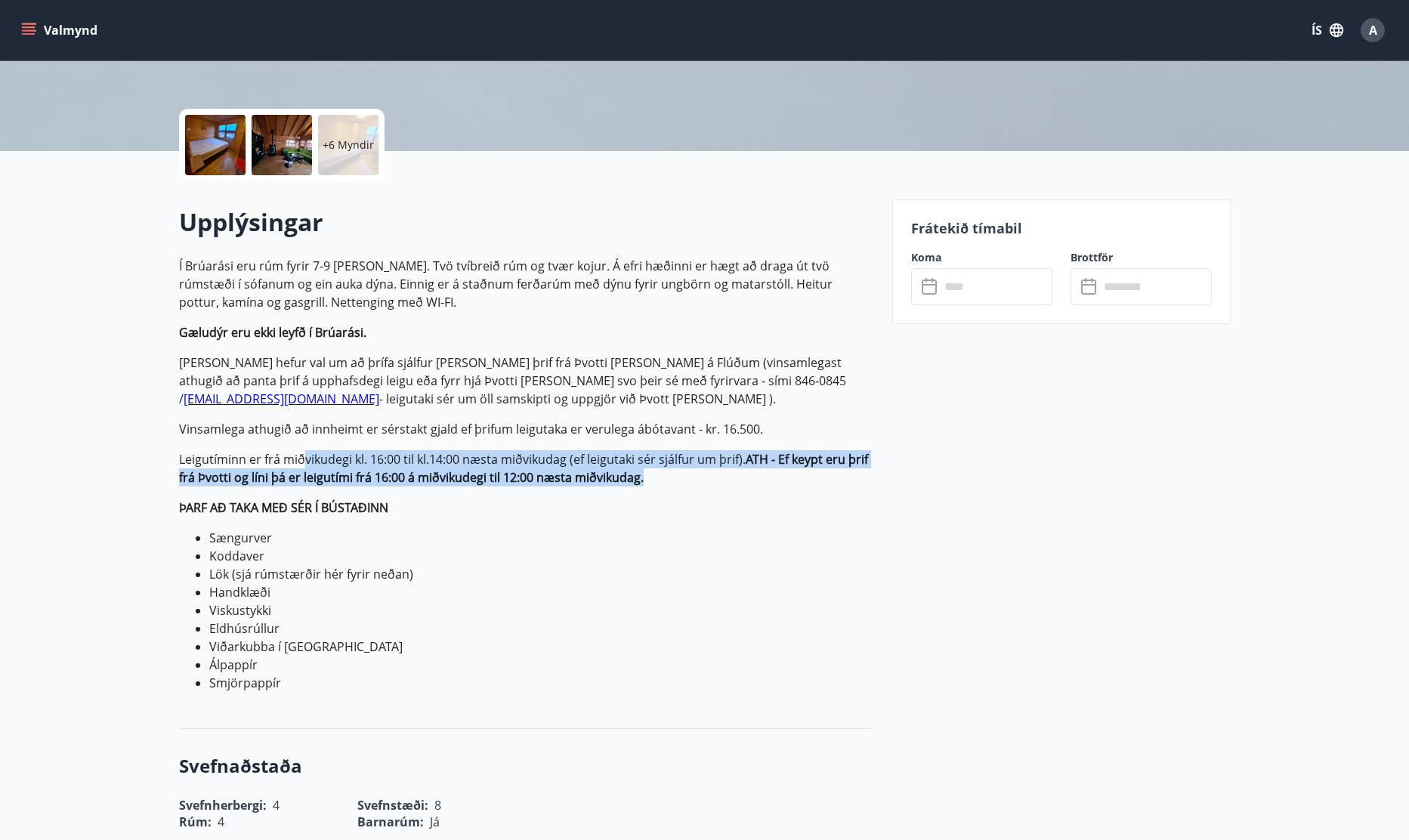
drag, startPoint x: 304, startPoint y: 466, endPoint x: 690, endPoint y: 476, distance: 386.1
click at [682, 474] on p "Leigutíminn er frá miðvikudegi kl. 16:00 til kl.14:00 næsta miðvikudag (ef leig…" at bounding box center [527, 468] width 695 height 37
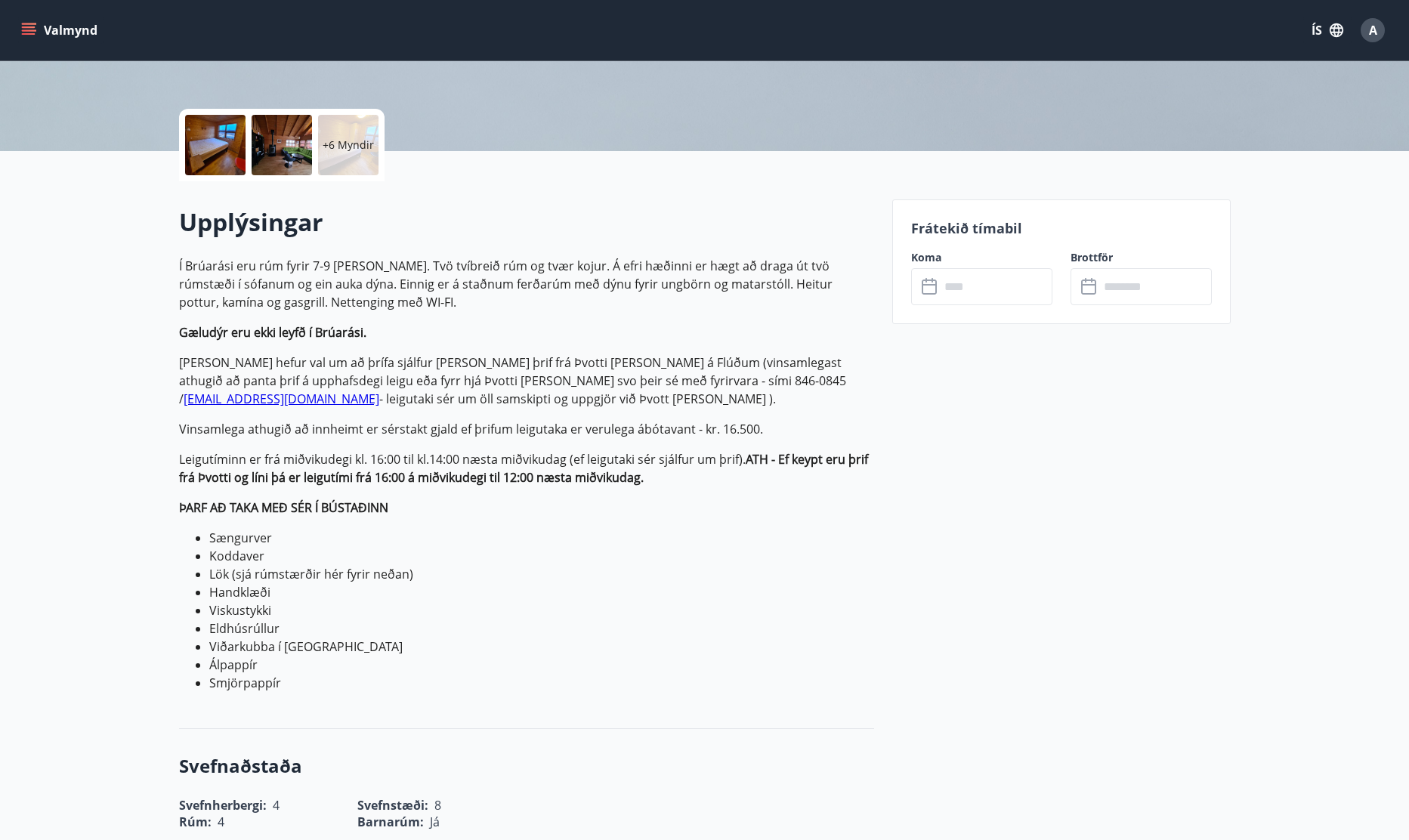
click at [743, 496] on p "Í Brúarási eru rúm fyrir 7-9 [PERSON_NAME]. Tvö tvíbreið rúm og tvær kojur. Á e…" at bounding box center [527, 475] width 695 height 435
drag, startPoint x: 559, startPoint y: 494, endPoint x: 753, endPoint y: 509, distance: 194.6
click at [753, 509] on p "Í Brúarási eru rúm fyrir 7-9 [PERSON_NAME]. Tvö tvíbreið rúm og tvær kojur. Á e…" at bounding box center [527, 475] width 695 height 435
click at [753, 509] on p "ÞARF AÐ TAKA MEÐ SÉR Í BÚSTAÐINN" at bounding box center [527, 507] width 695 height 18
click at [226, 152] on div at bounding box center [215, 145] width 60 height 60
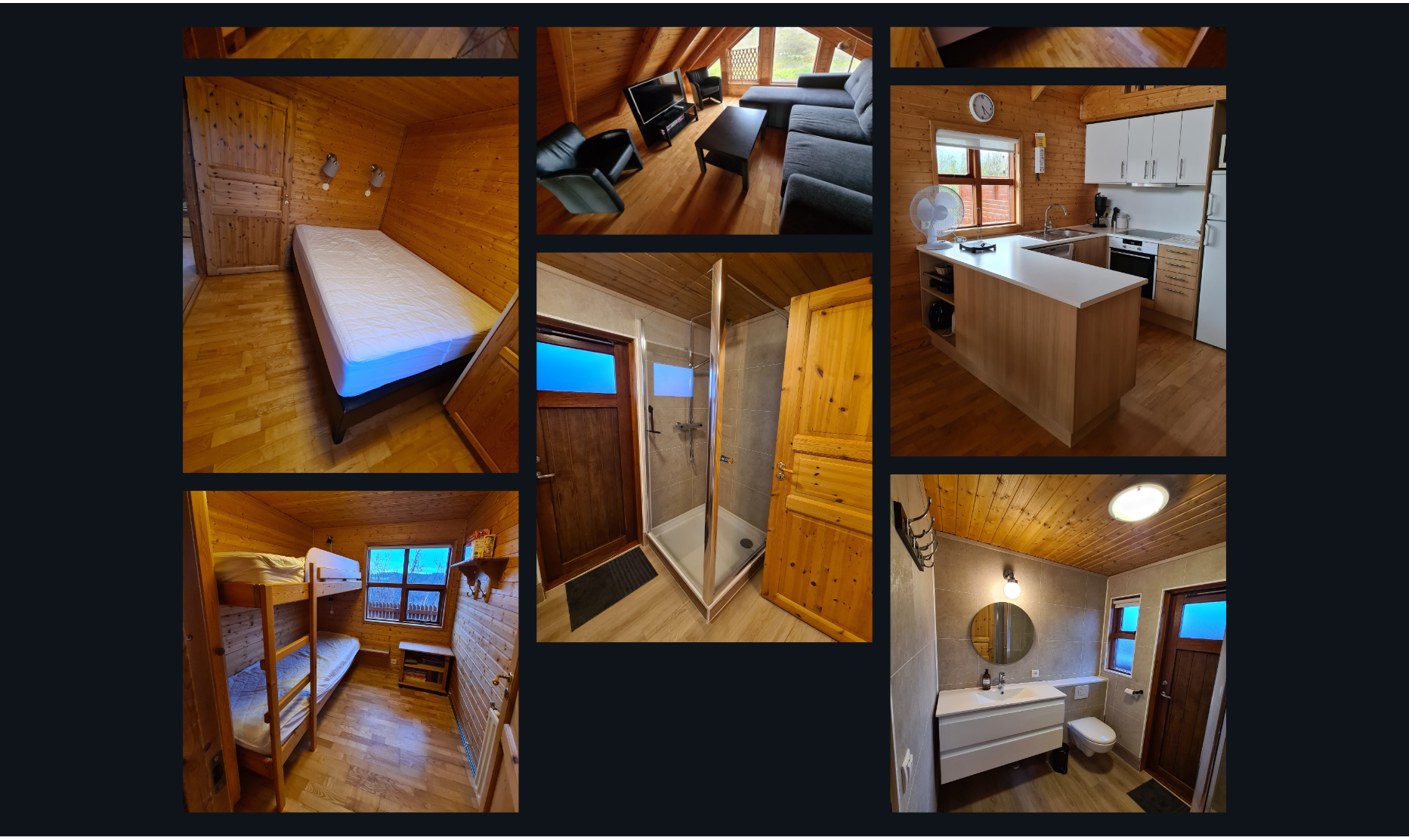
scroll to position [695, 0]
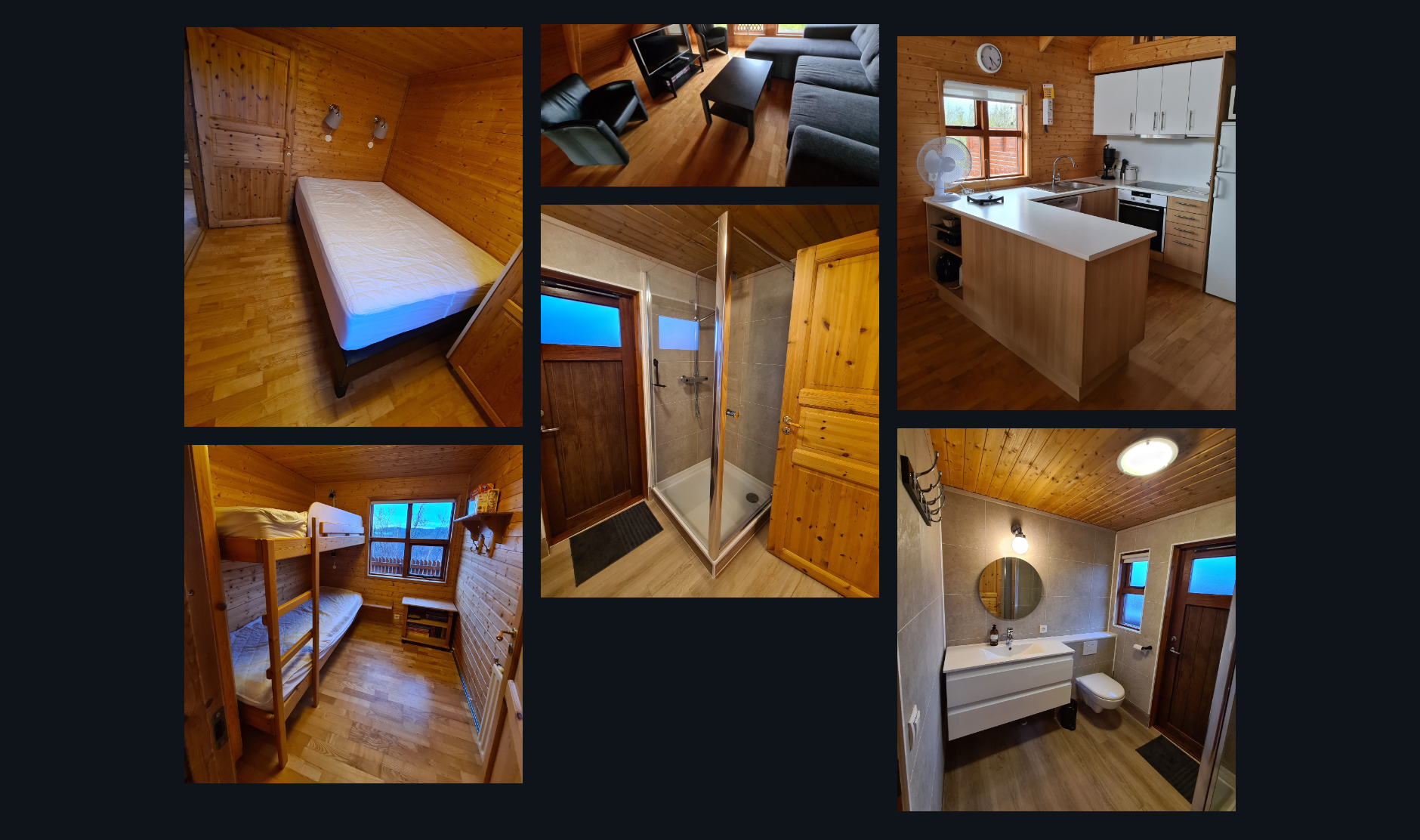
click at [60, 290] on div "12 Myndir" at bounding box center [710, 420] width 1420 height 840
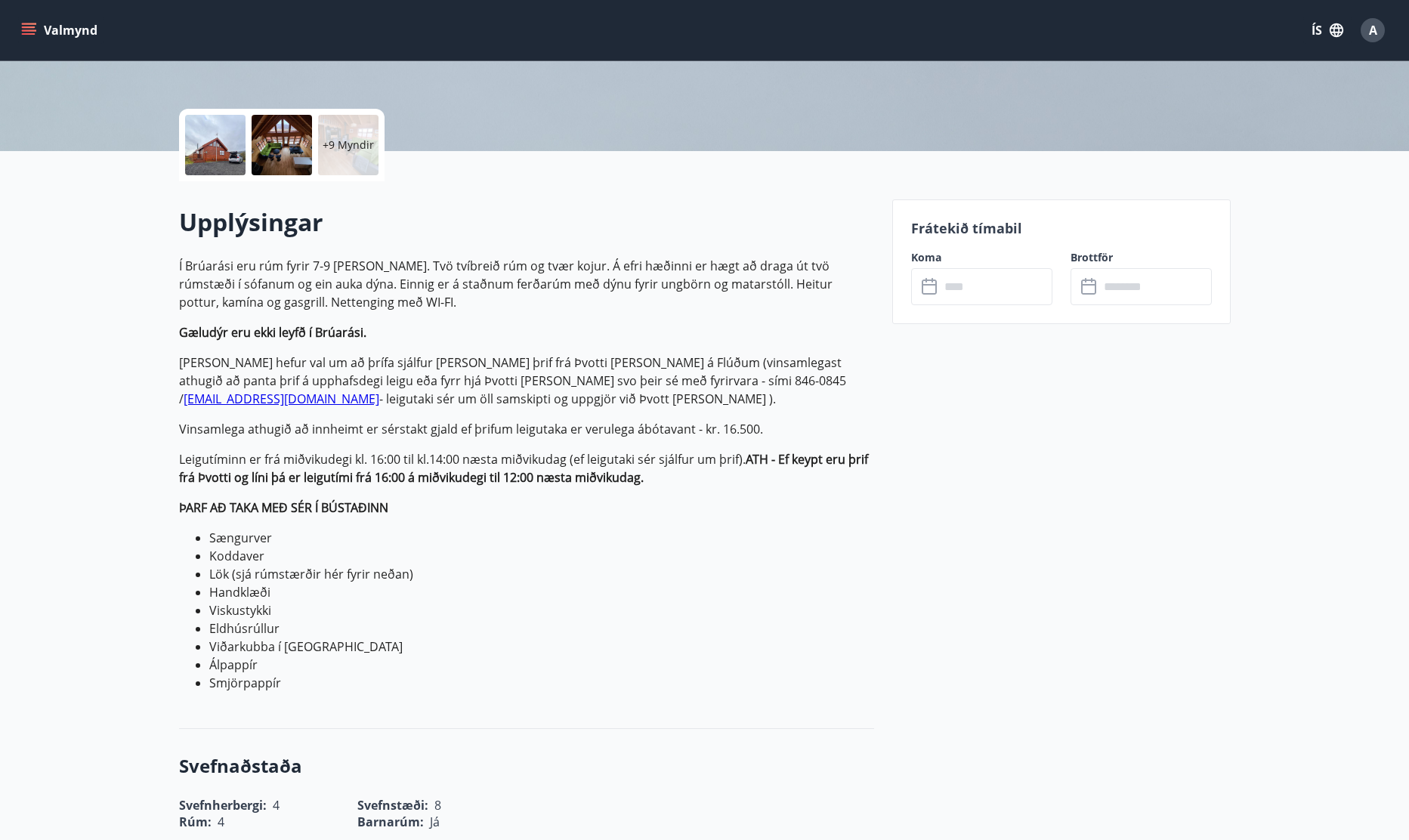
click at [1012, 299] on input "text" at bounding box center [996, 286] width 113 height 37
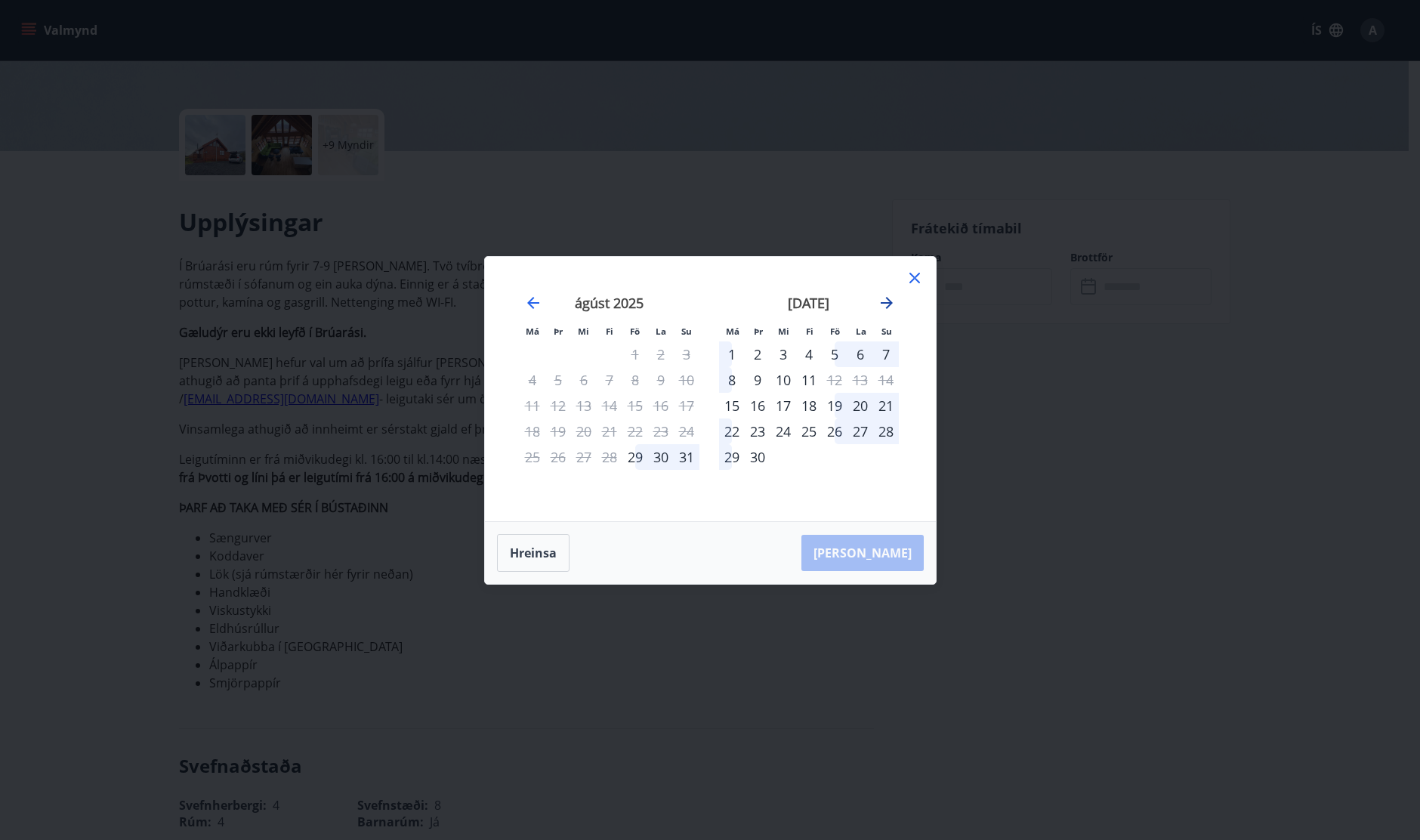
click at [888, 304] on icon "Move forward to switch to the next month." at bounding box center [886, 302] width 18 height 18
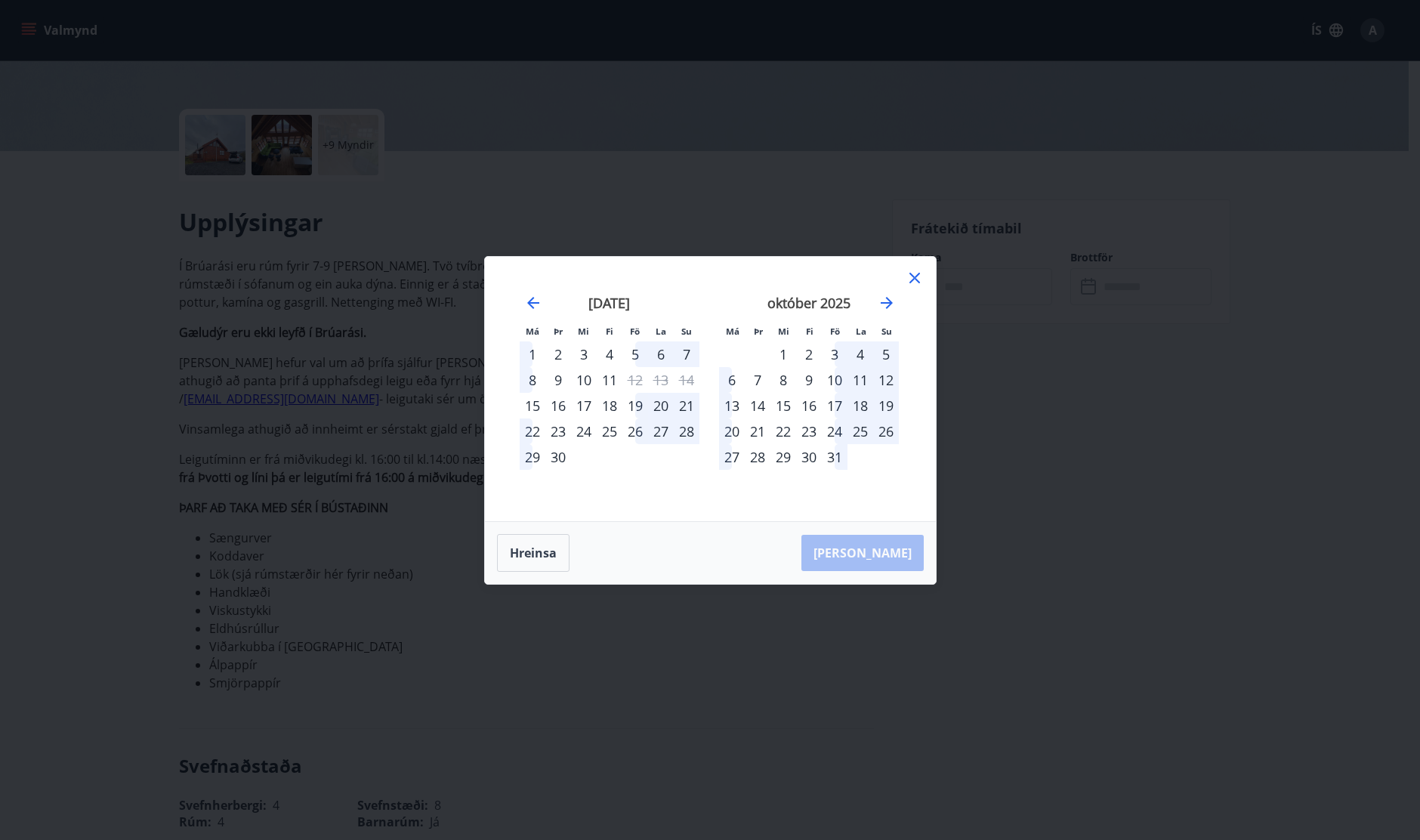
click at [836, 404] on div "17" at bounding box center [834, 405] width 25 height 25
click at [778, 434] on div "22" at bounding box center [783, 431] width 25 height 25
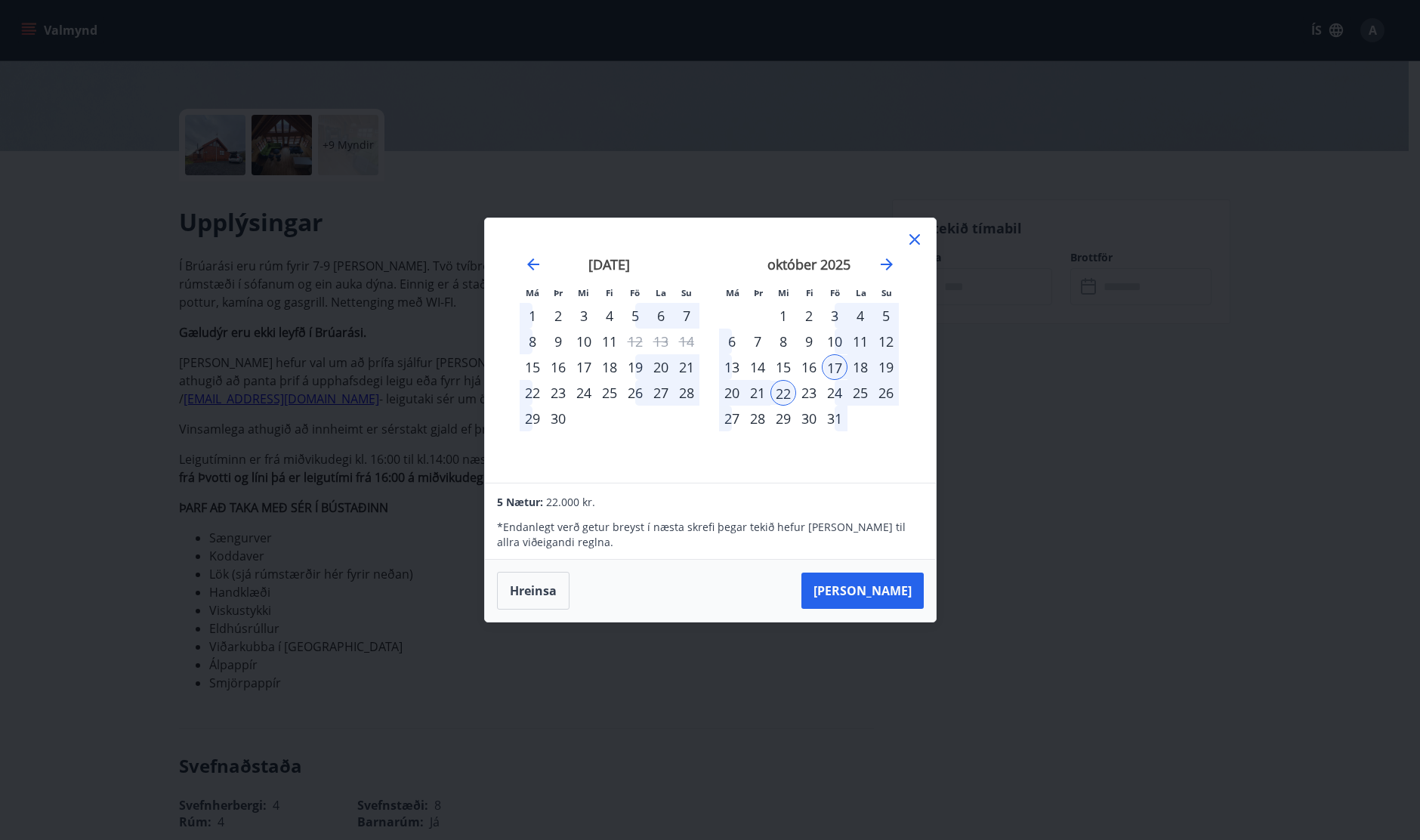
click at [911, 237] on icon at bounding box center [914, 238] width 18 height 18
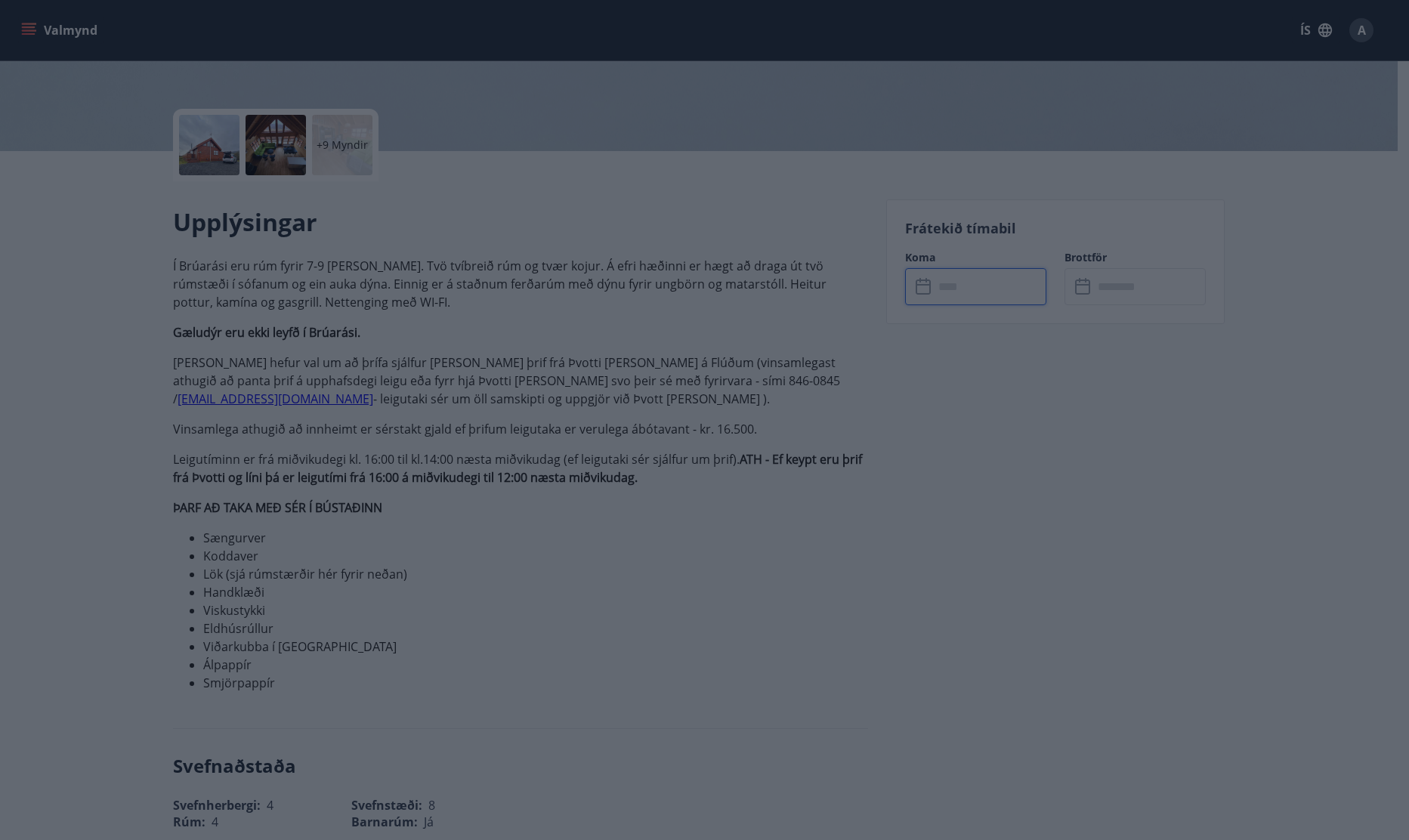
click at [744, 180] on div "+9 Myndir" at bounding box center [520, 145] width 695 height 72
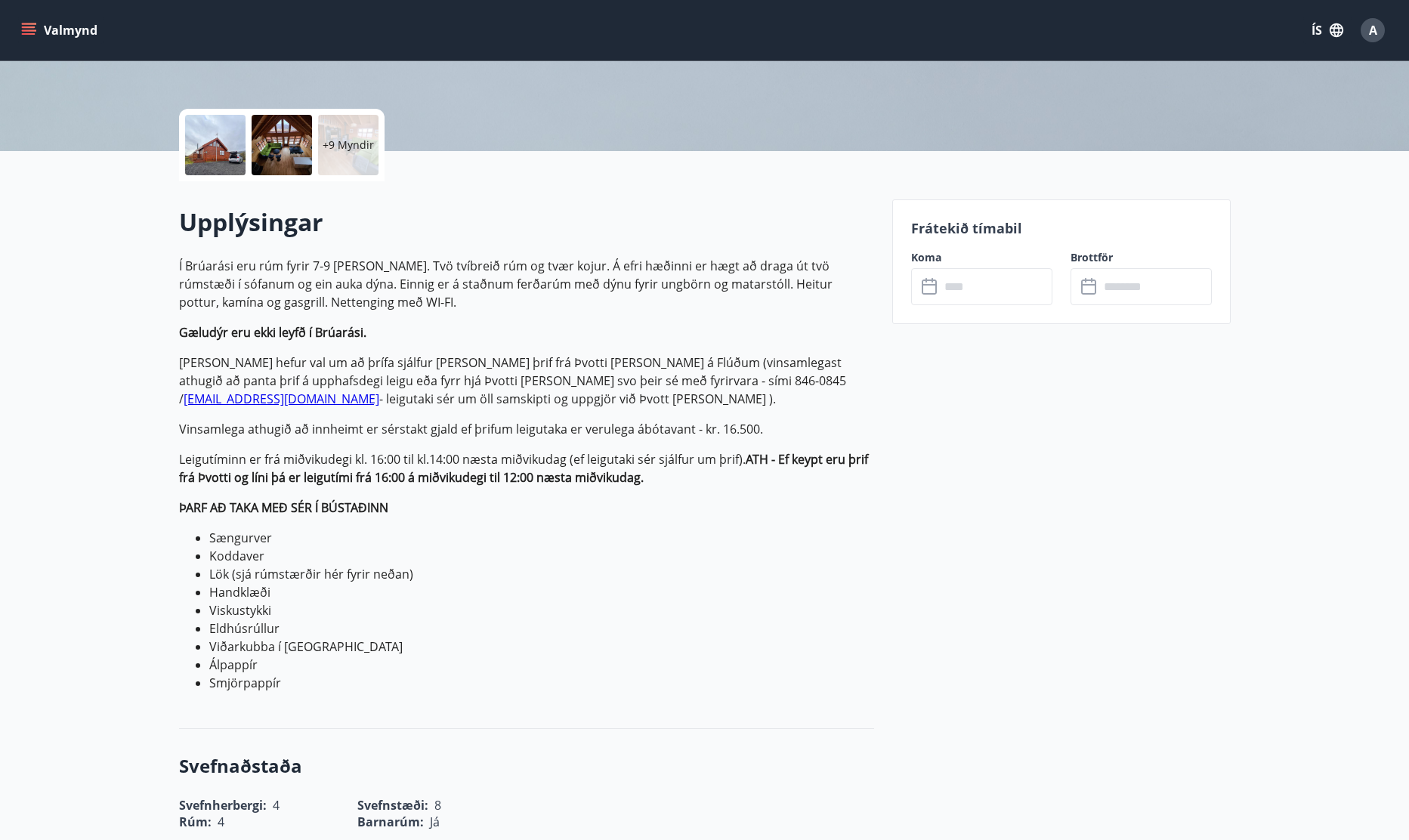
click at [765, 653] on li "Viðarkubba í [GEOGRAPHIC_DATA]" at bounding box center [542, 646] width 665 height 18
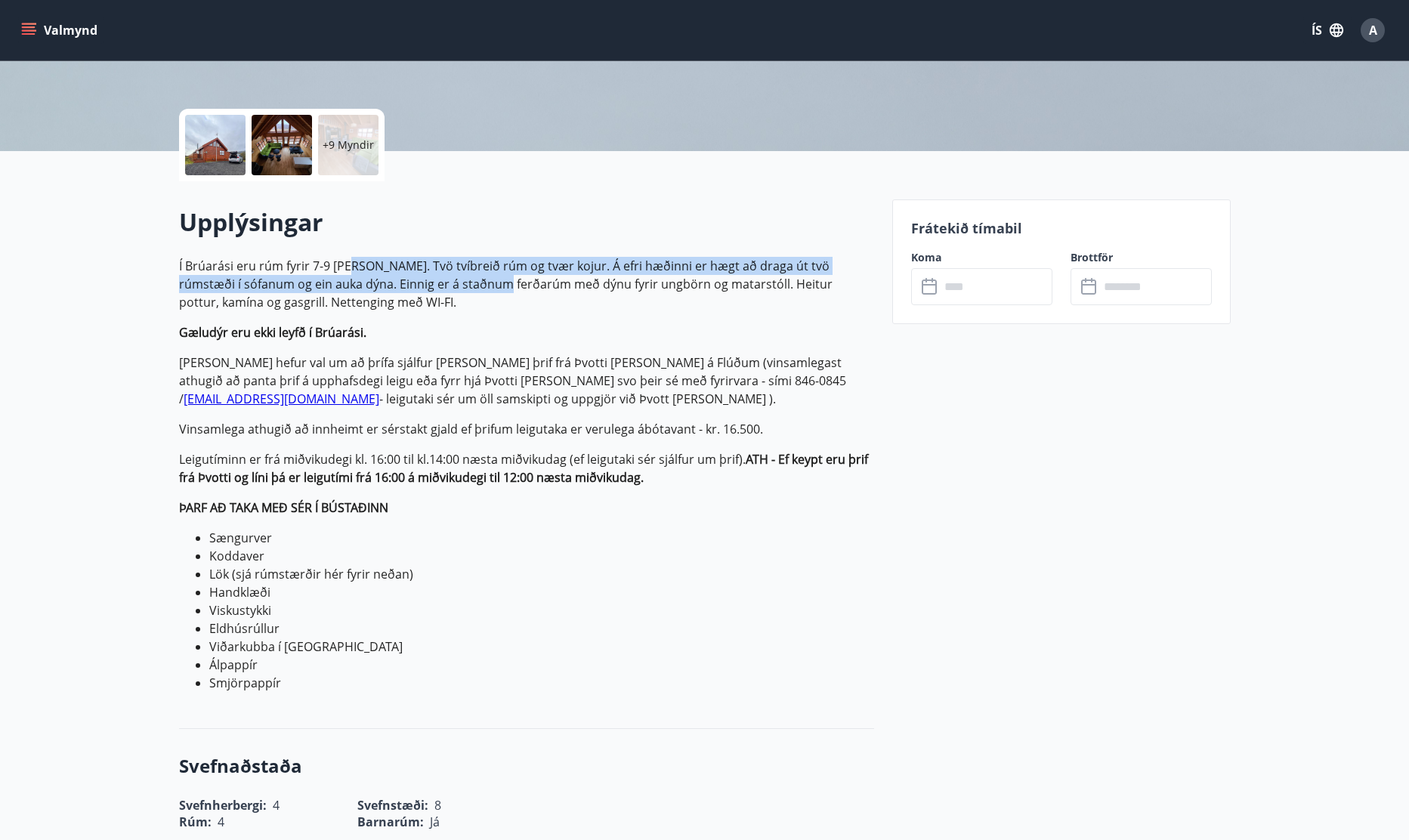
drag, startPoint x: 360, startPoint y: 257, endPoint x: 497, endPoint y: 292, distance: 141.4
click at [497, 292] on p "Í Brúarási eru rúm fyrir 7-9 [PERSON_NAME]. Tvö tvíbreið rúm og tvær kojur. Á e…" at bounding box center [527, 284] width 695 height 54
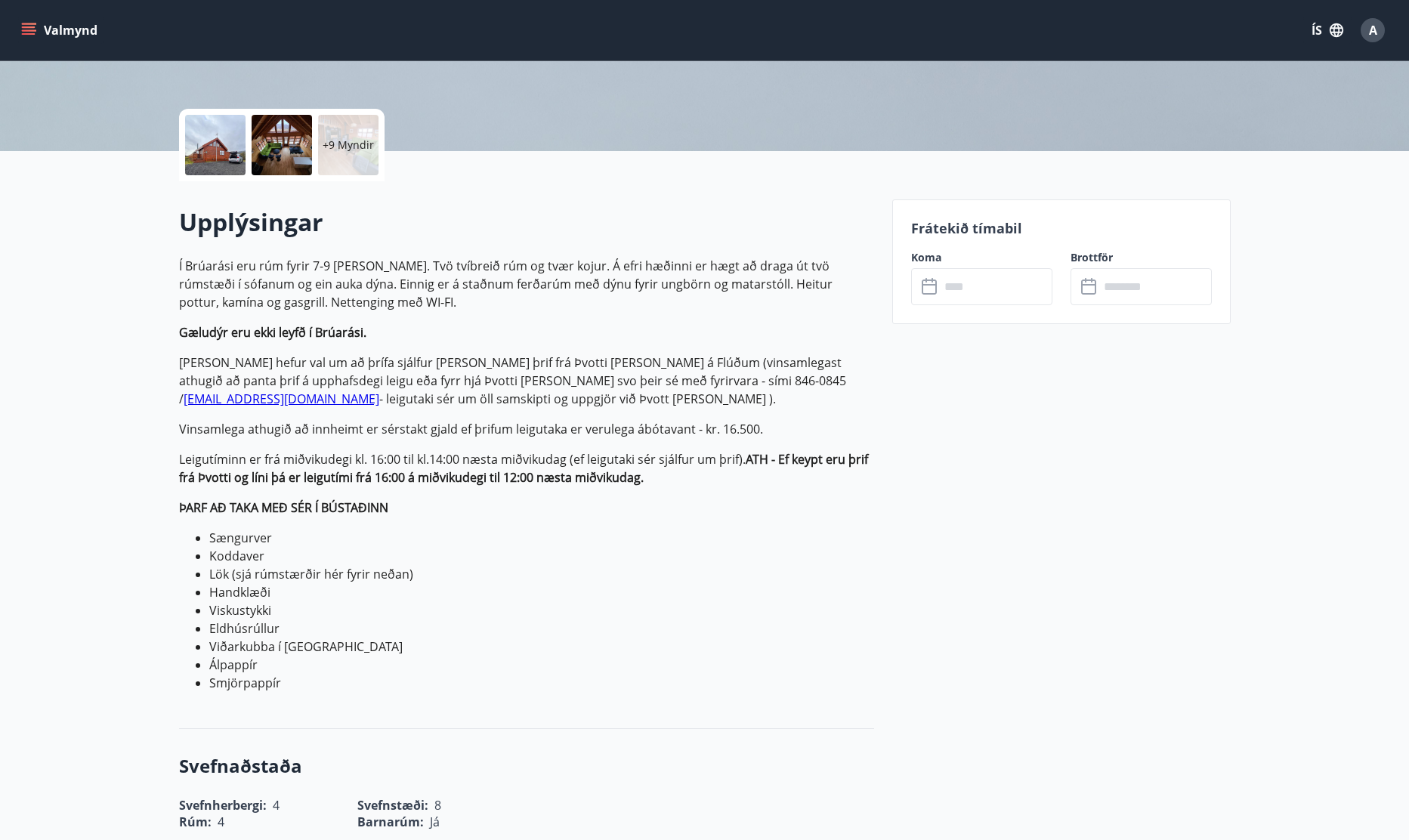
click at [480, 354] on p "Leigutaki hefur val um að þrífa sjálfur [PERSON_NAME] þrif frá Þvotti [PERSON_N…" at bounding box center [527, 381] width 695 height 54
